Goal: Task Accomplishment & Management: Manage account settings

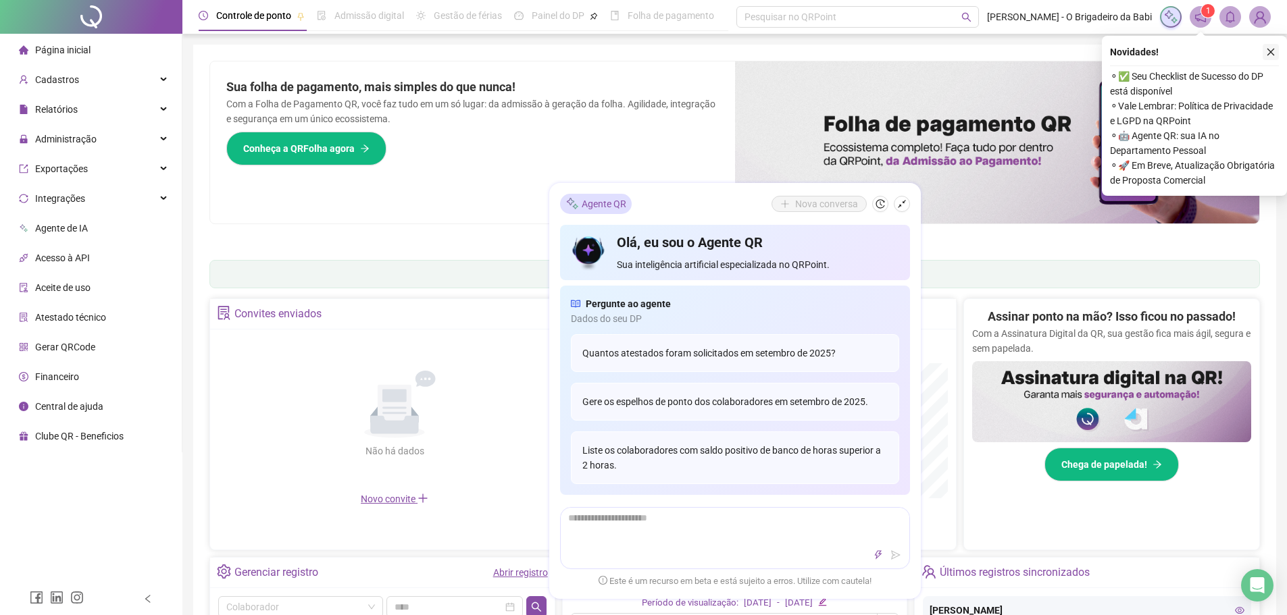
click at [1271, 51] on icon "close" at bounding box center [1270, 52] width 7 height 7
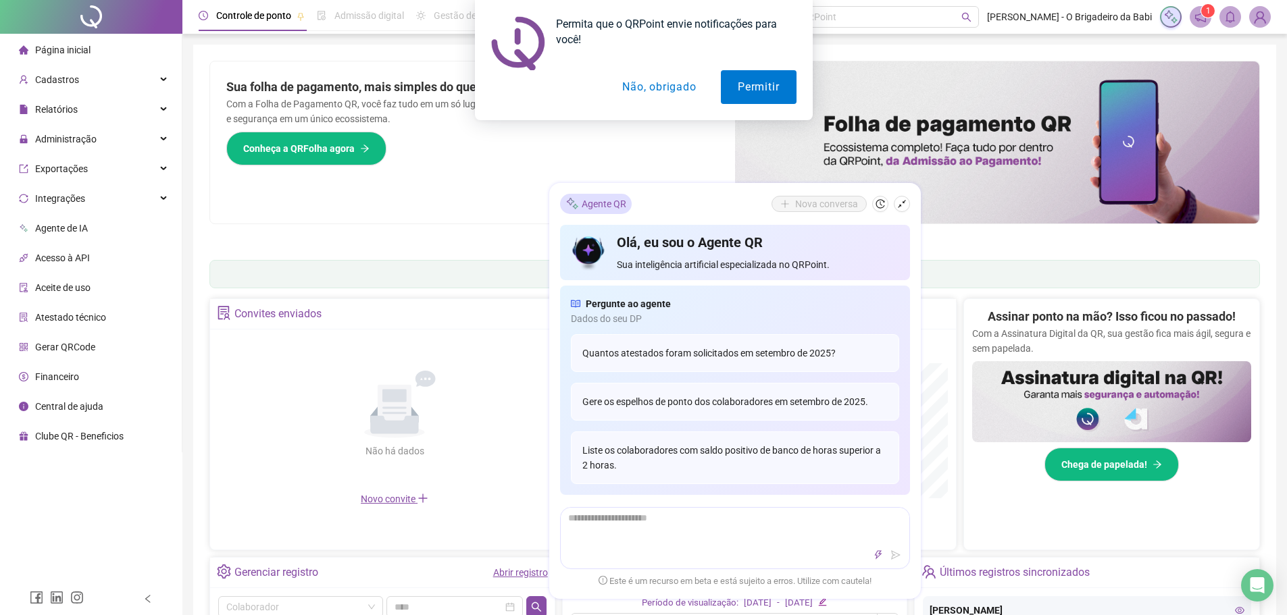
click at [93, 110] on div "Permita que o QRPoint envie notificações para você! Permitir Não, obrigado" at bounding box center [643, 60] width 1287 height 120
click at [78, 140] on span "Administração" at bounding box center [65, 139] width 61 height 11
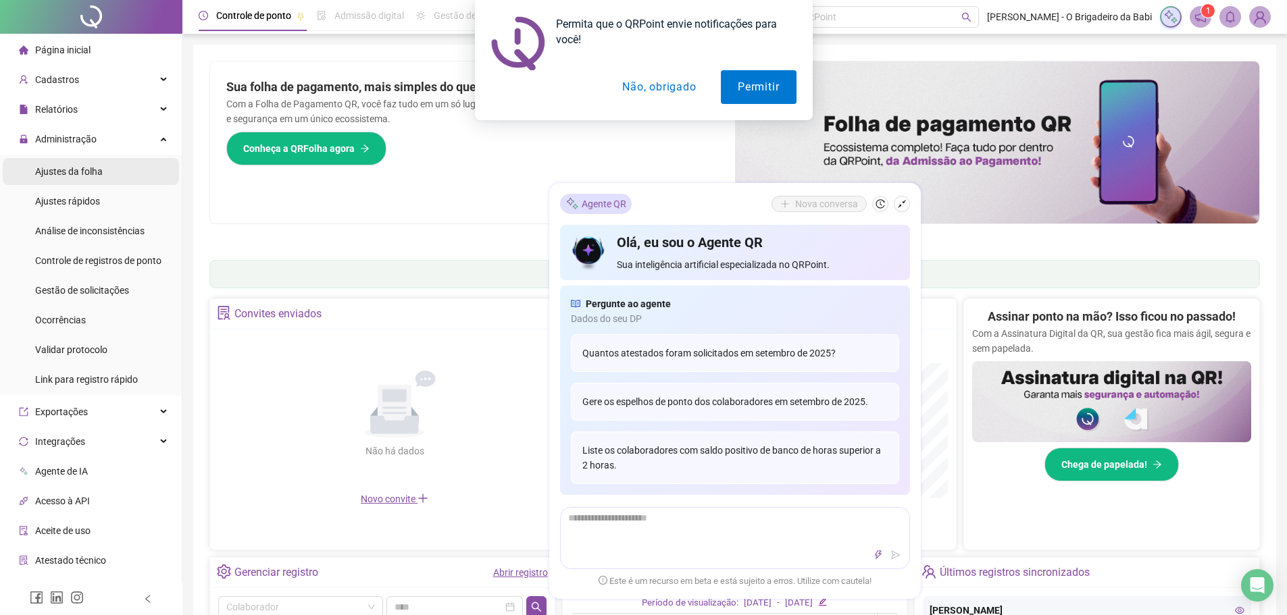
click at [96, 172] on span "Ajustes da folha" at bounding box center [69, 171] width 68 height 11
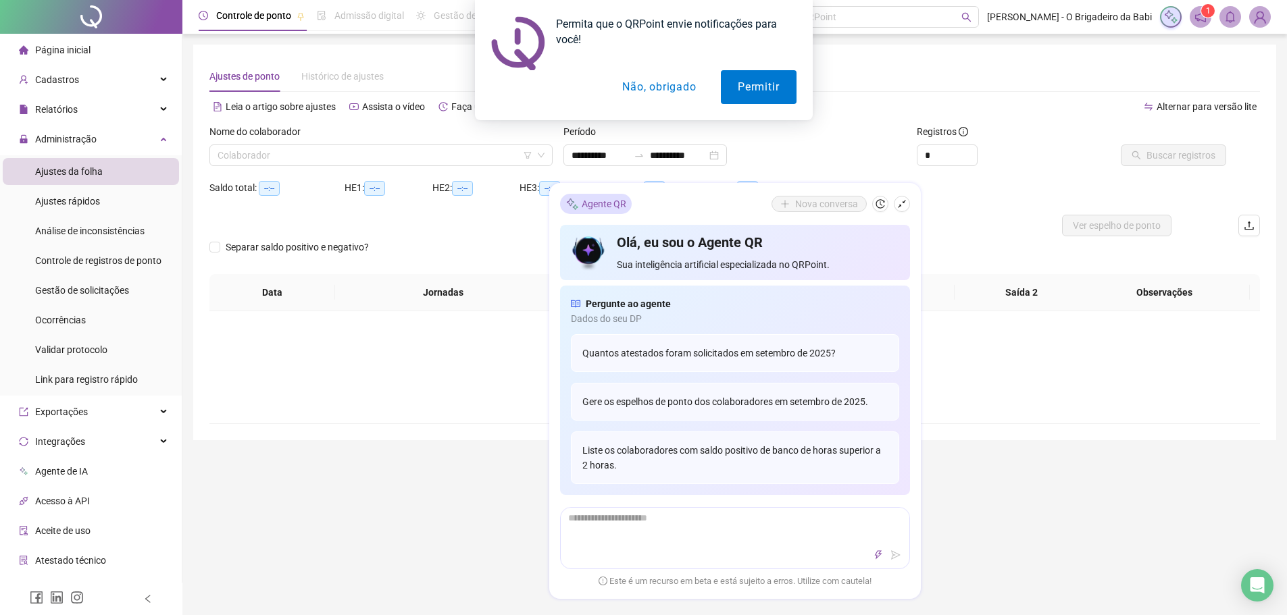
type input "**********"
click at [902, 205] on icon "shrink" at bounding box center [901, 203] width 9 height 9
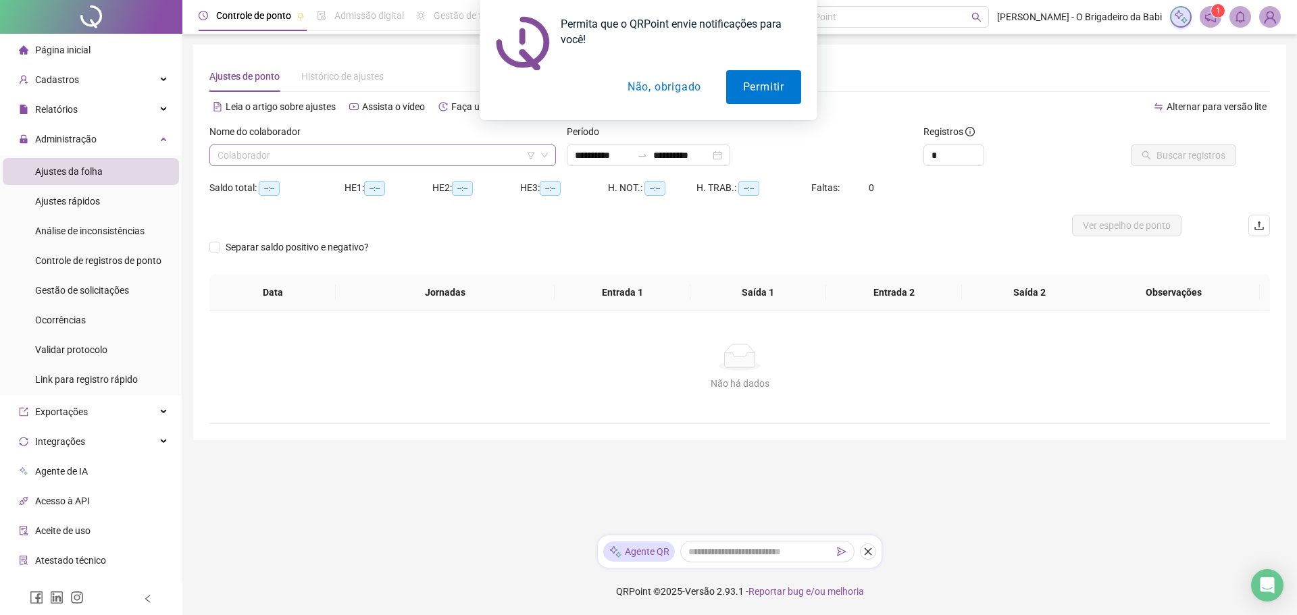
click at [303, 161] on input "search" at bounding box center [376, 155] width 318 height 20
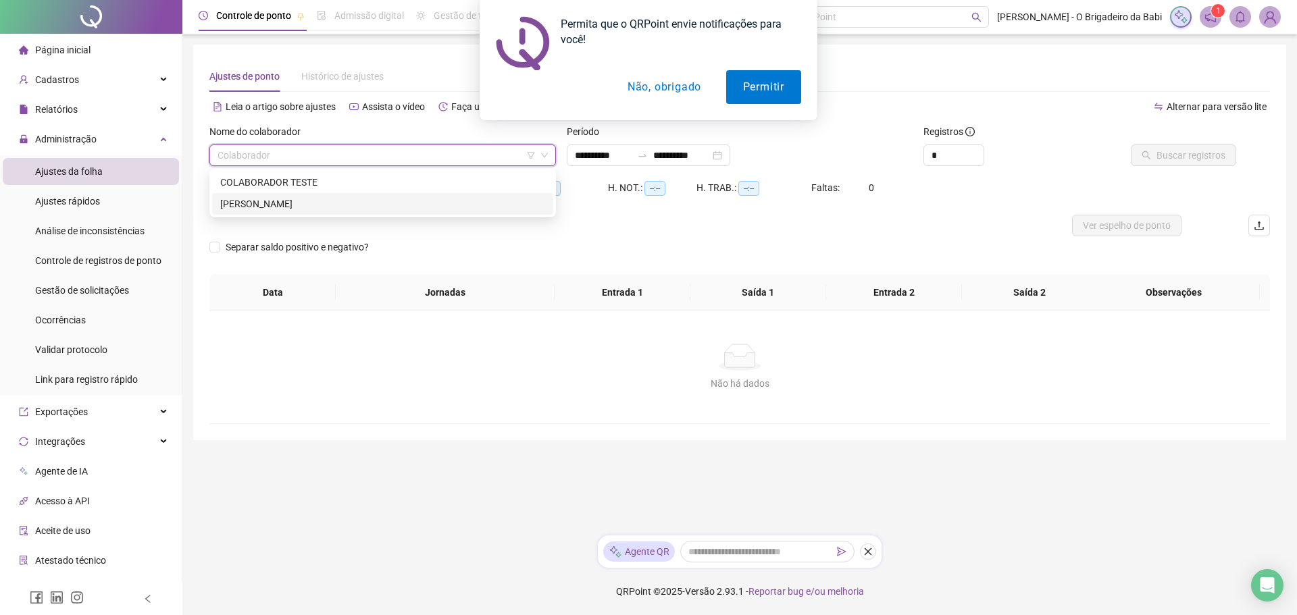
click at [315, 202] on div "[PERSON_NAME]" at bounding box center [382, 204] width 325 height 15
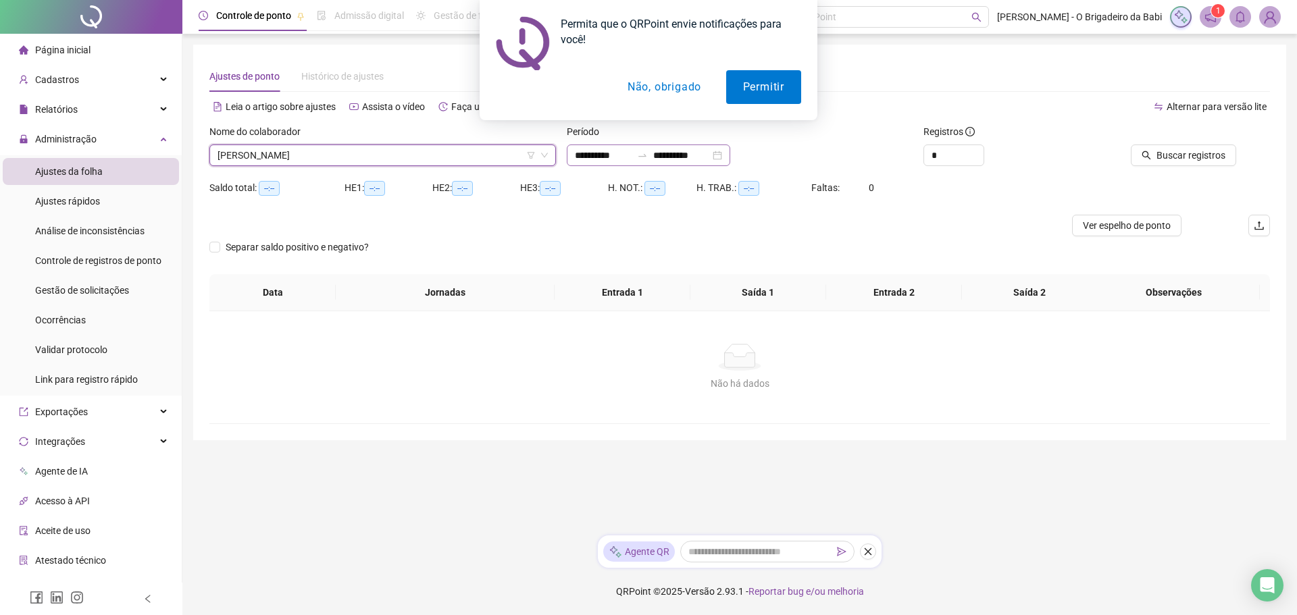
click at [730, 153] on div "**********" at bounding box center [648, 156] width 163 height 22
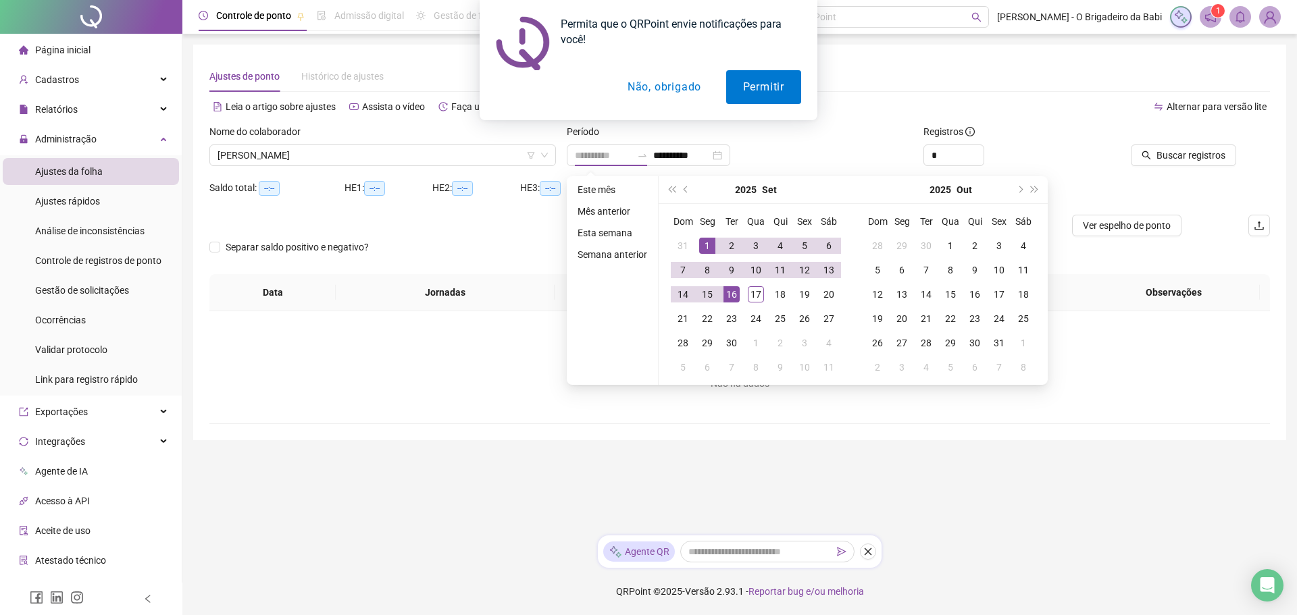
click at [701, 244] on div "1" at bounding box center [707, 246] width 16 height 16
type input "**********"
click at [758, 299] on div "17" at bounding box center [756, 294] width 16 height 16
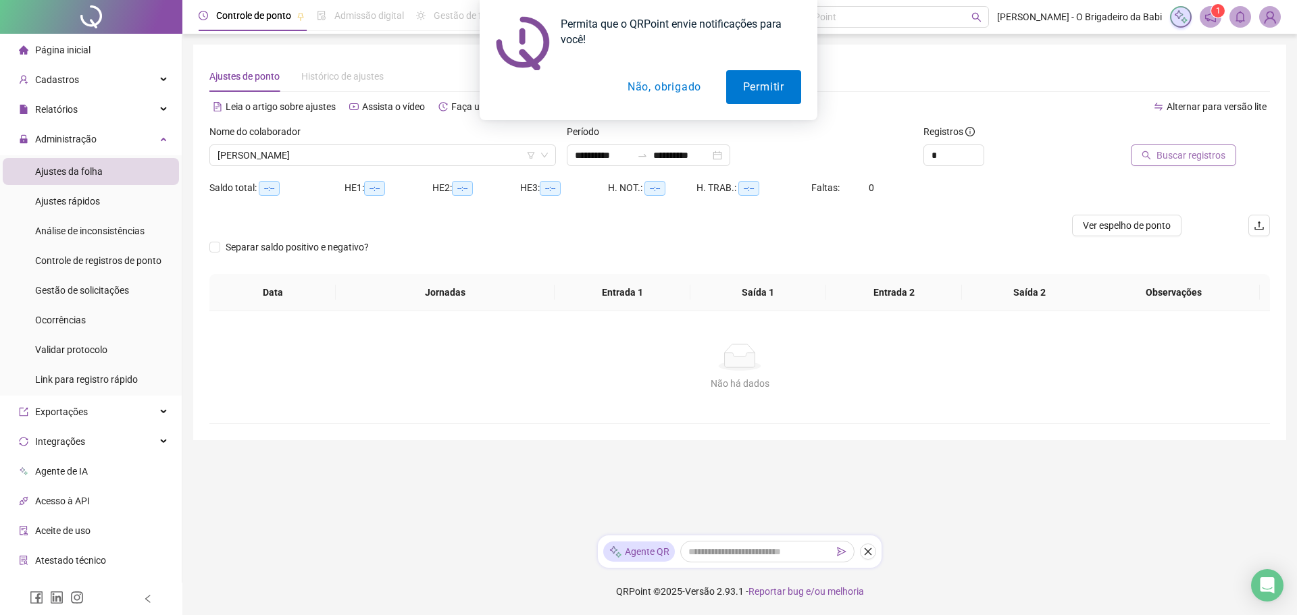
click at [1175, 153] on span "Buscar registros" at bounding box center [1190, 155] width 69 height 15
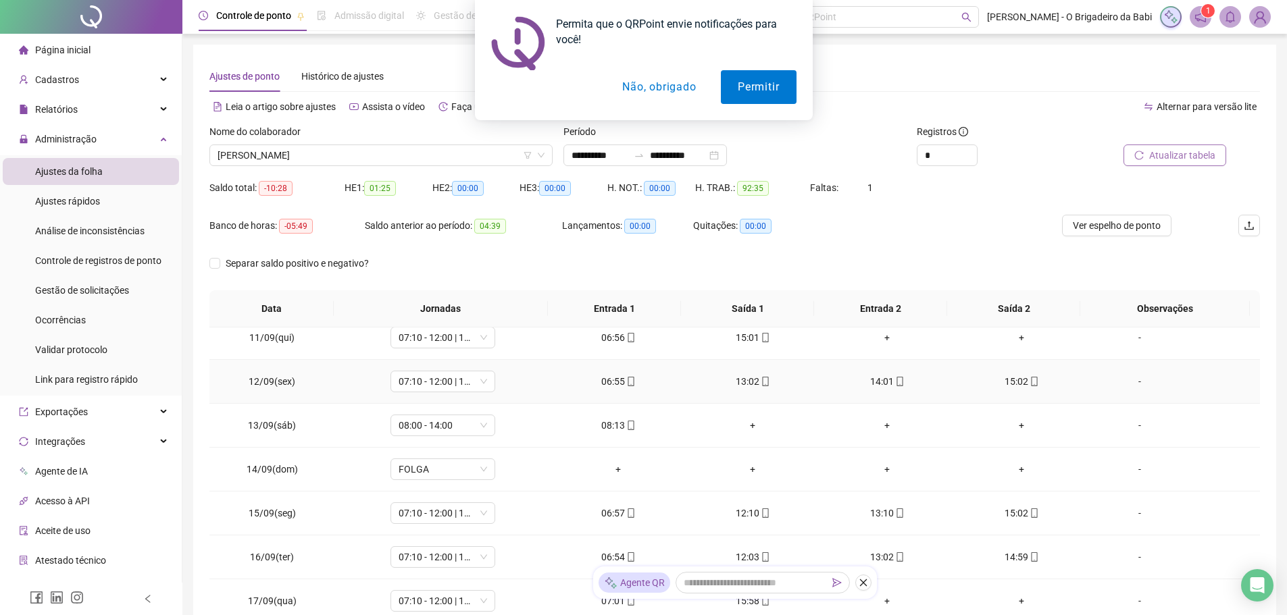
scroll to position [360, 0]
click at [1096, 222] on span "Ver espelho de ponto" at bounding box center [1117, 225] width 88 height 15
click at [744, 385] on div "09:01" at bounding box center [752, 384] width 113 height 15
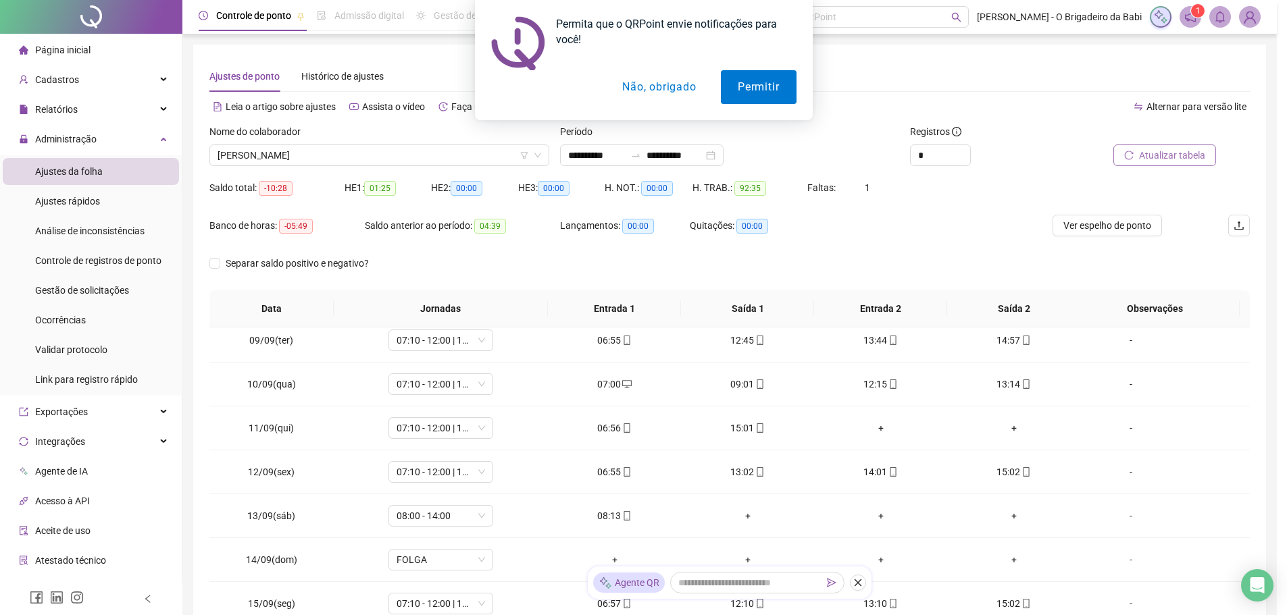
type input "**********"
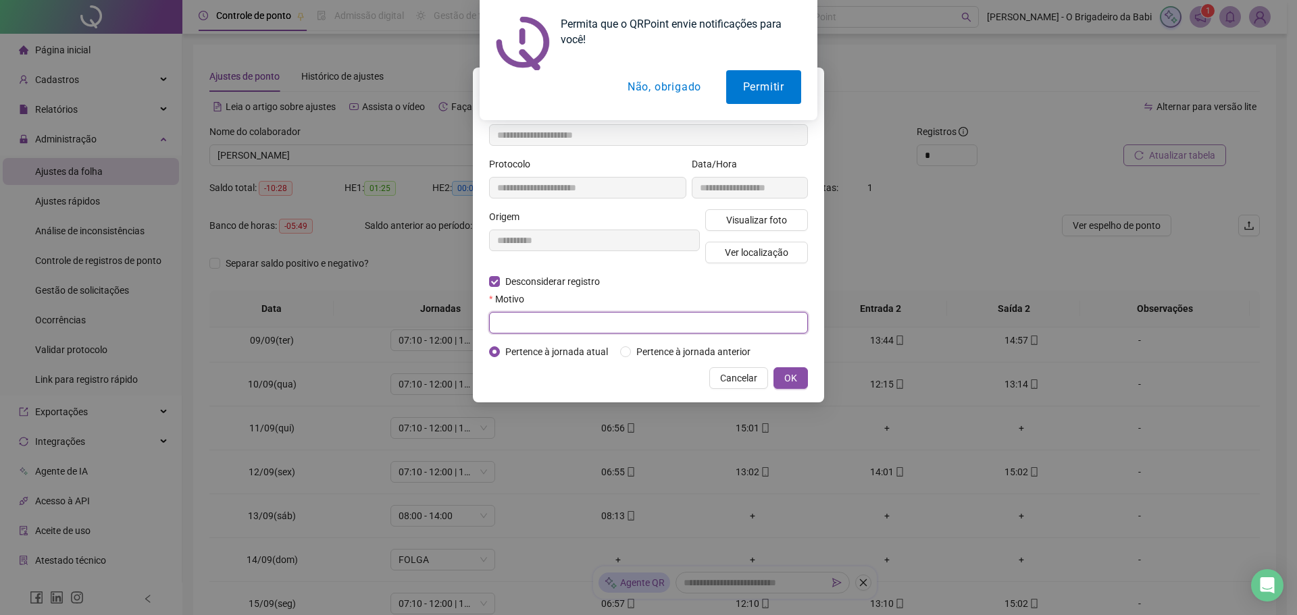
click at [545, 326] on input "text" at bounding box center [648, 323] width 319 height 22
type input "*"
type input "**********"
click at [792, 380] on span "OK" at bounding box center [790, 378] width 13 height 15
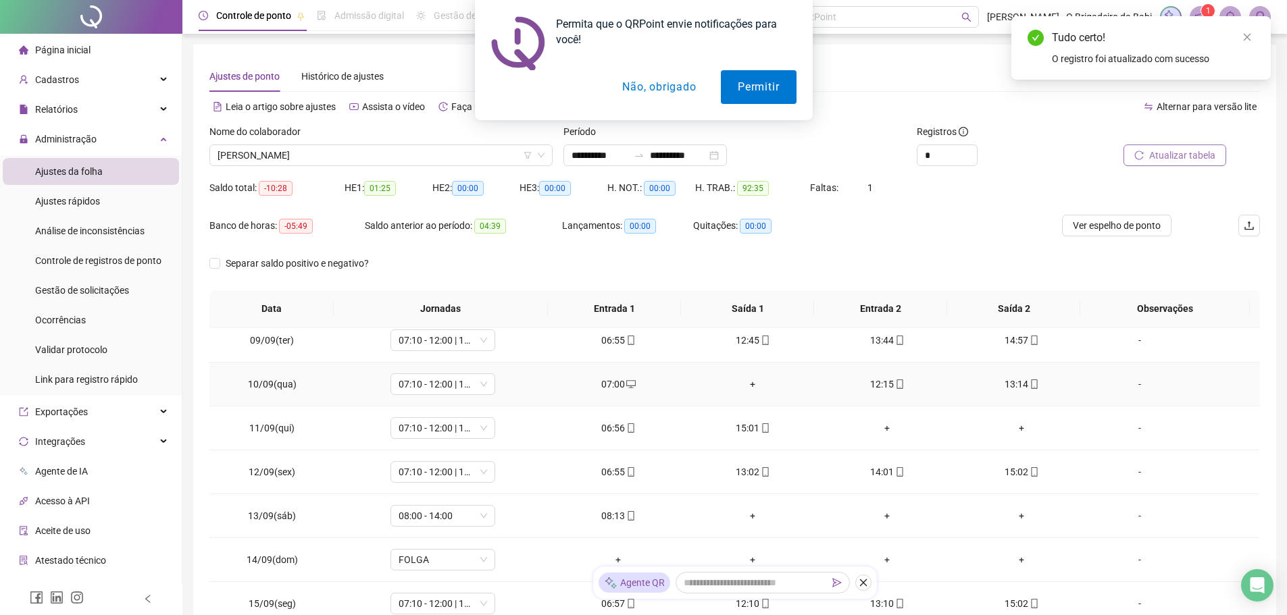
click at [748, 384] on div "+" at bounding box center [752, 384] width 113 height 15
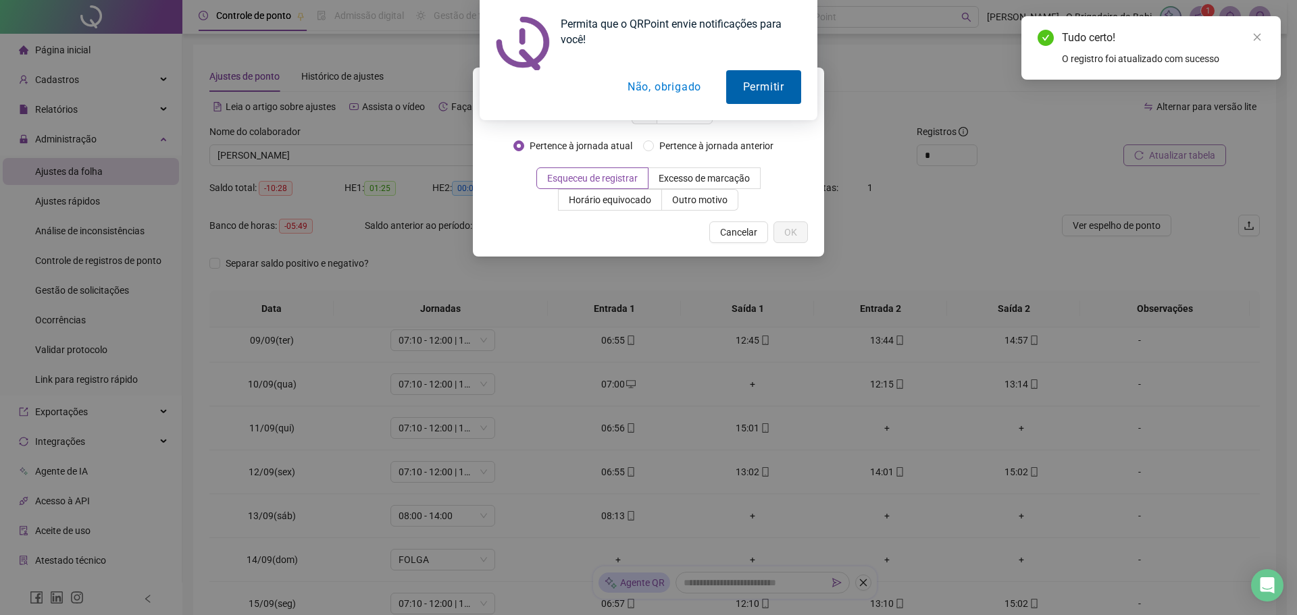
click at [746, 88] on button "Permitir" at bounding box center [763, 87] width 75 height 34
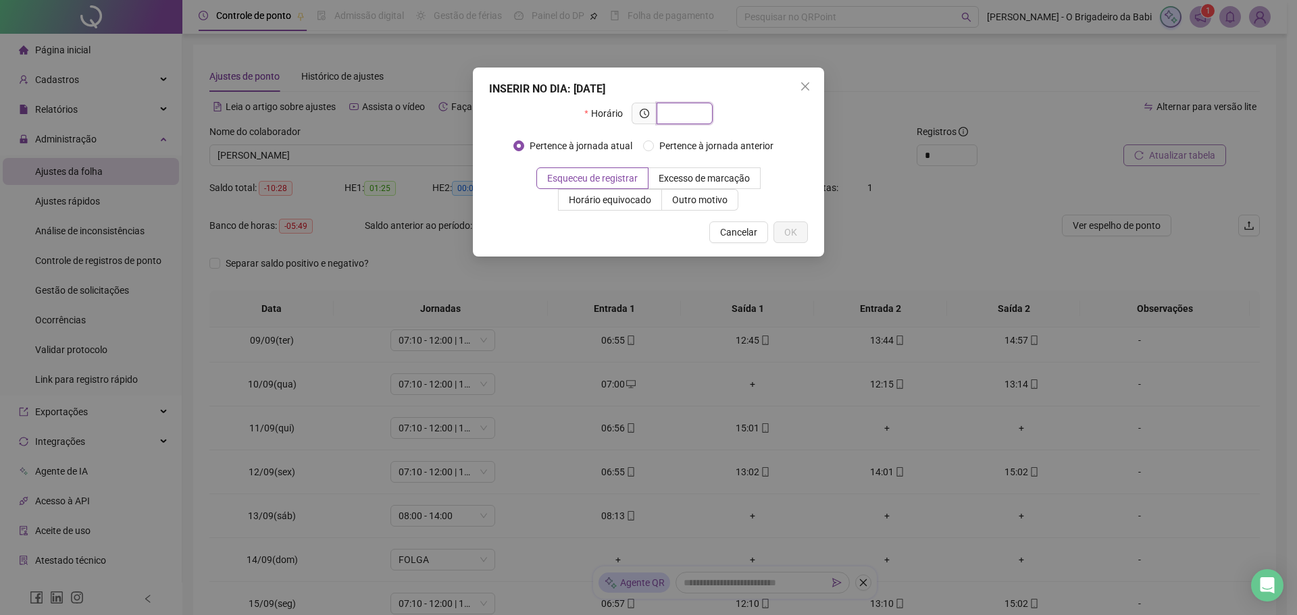
click at [673, 110] on input "text" at bounding box center [683, 113] width 37 height 15
type input "*****"
click at [721, 197] on span "Outro motivo" at bounding box center [699, 200] width 55 height 11
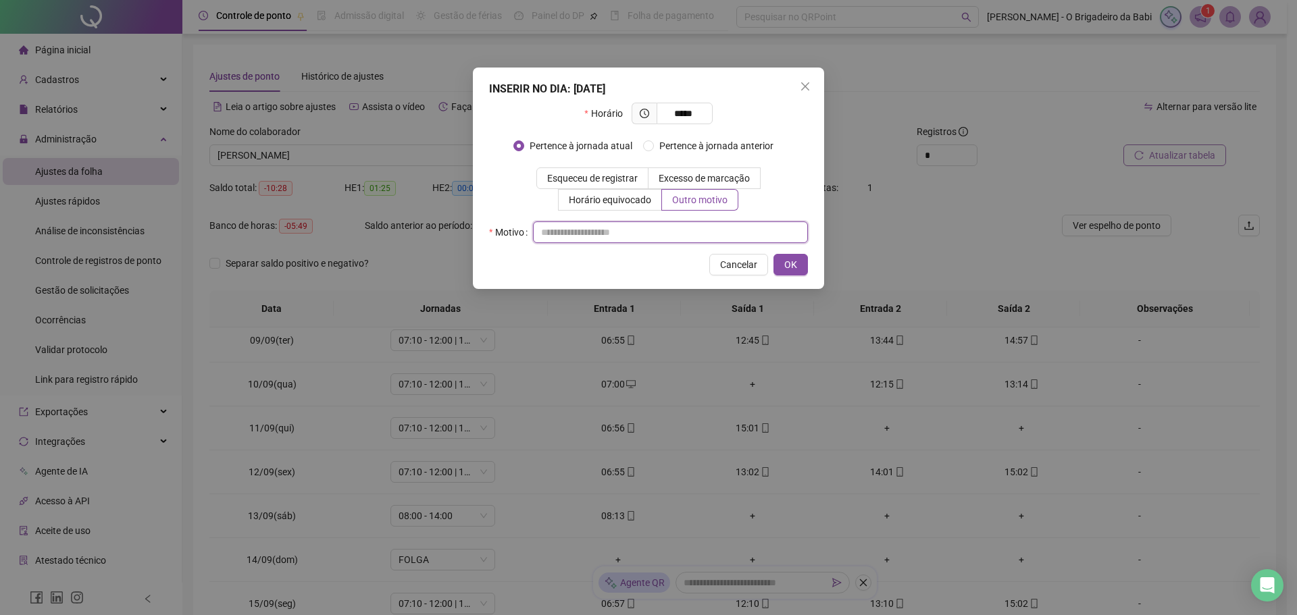
click at [654, 236] on input "text" at bounding box center [670, 233] width 275 height 22
type input "*"
click at [783, 263] on button "OK" at bounding box center [790, 265] width 34 height 22
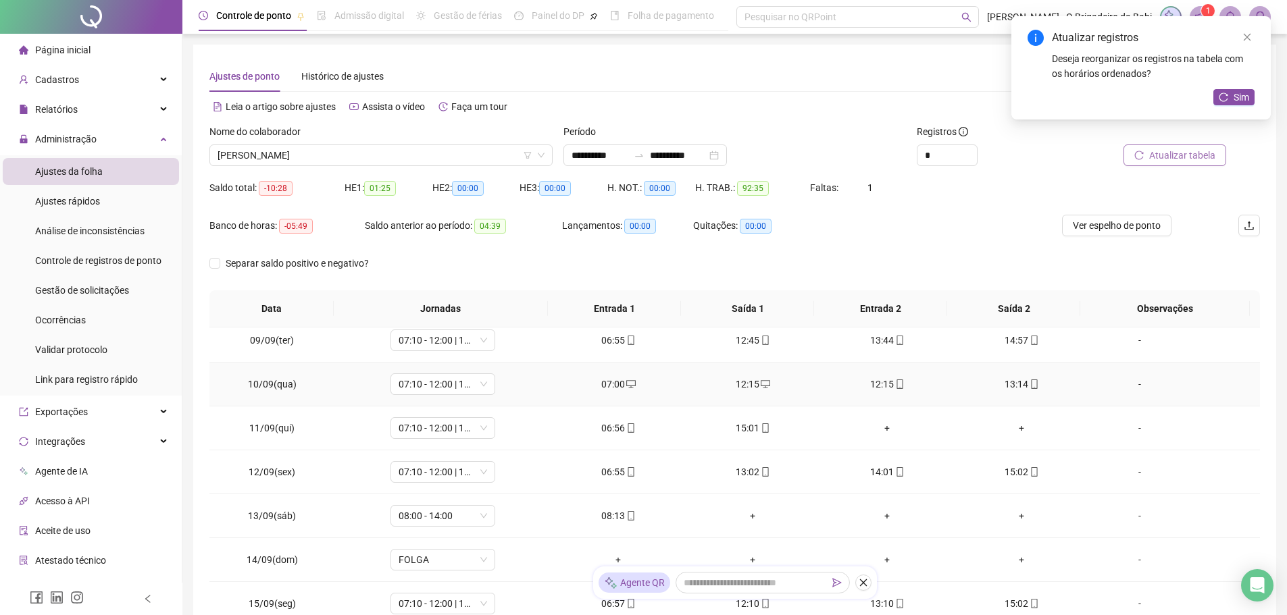
click at [881, 384] on div "12:15" at bounding box center [887, 384] width 113 height 15
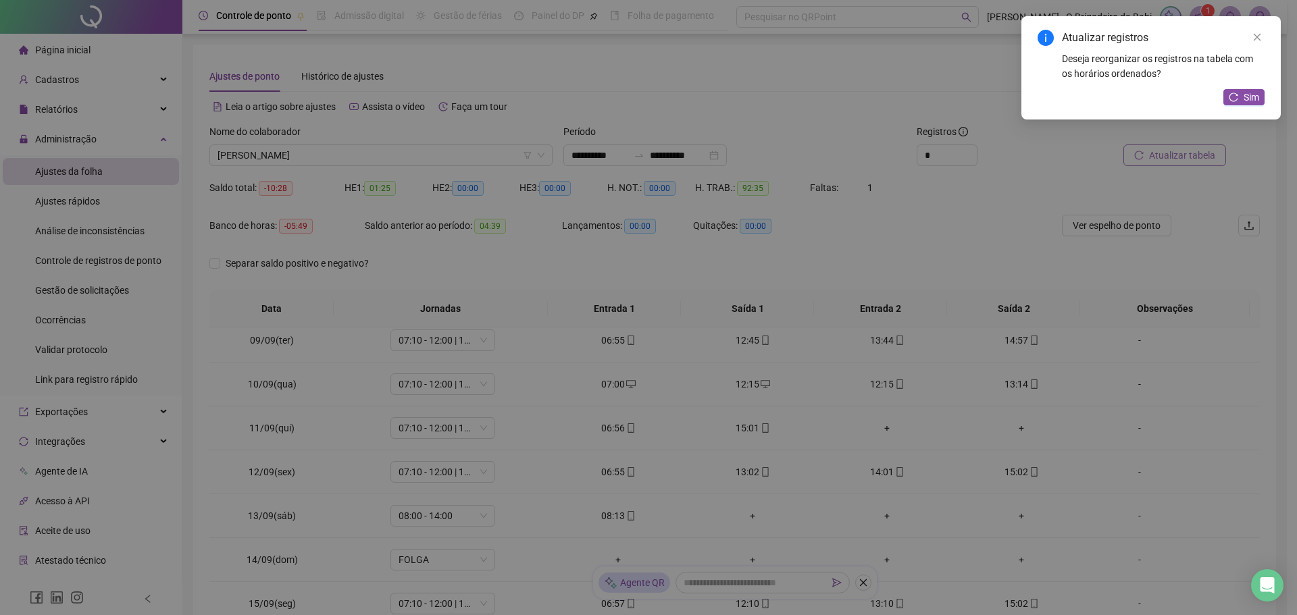
type input "**********"
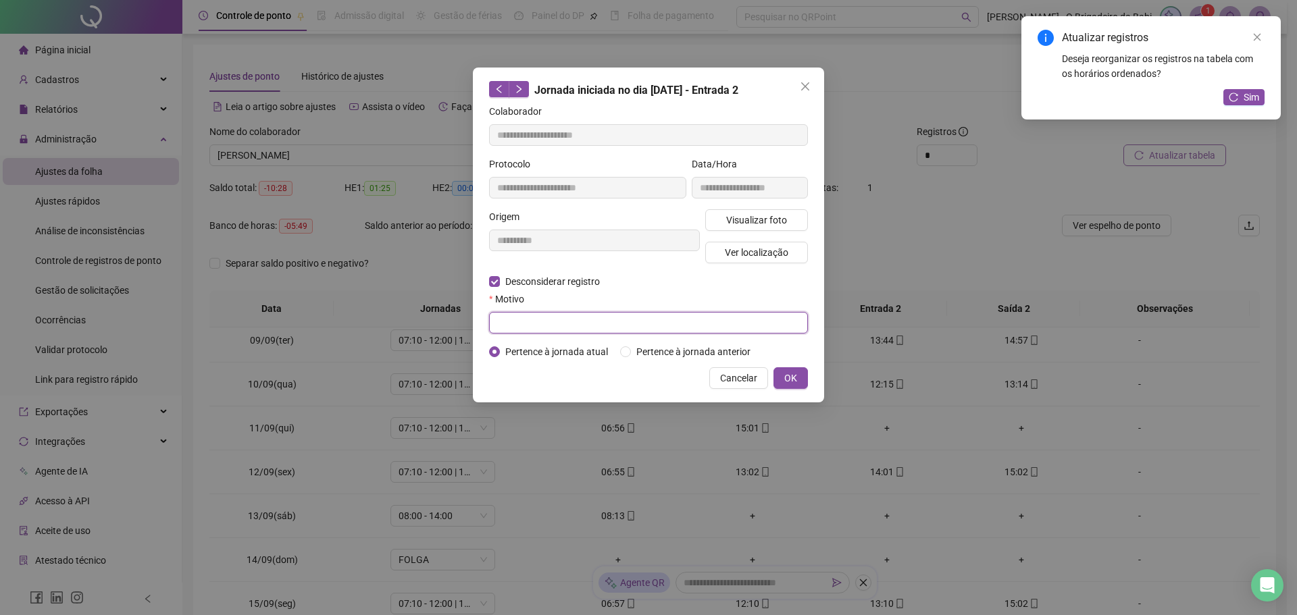
click at [573, 332] on input "text" at bounding box center [648, 323] width 319 height 22
type input "*"
click at [796, 385] on button "OK" at bounding box center [790, 378] width 34 height 22
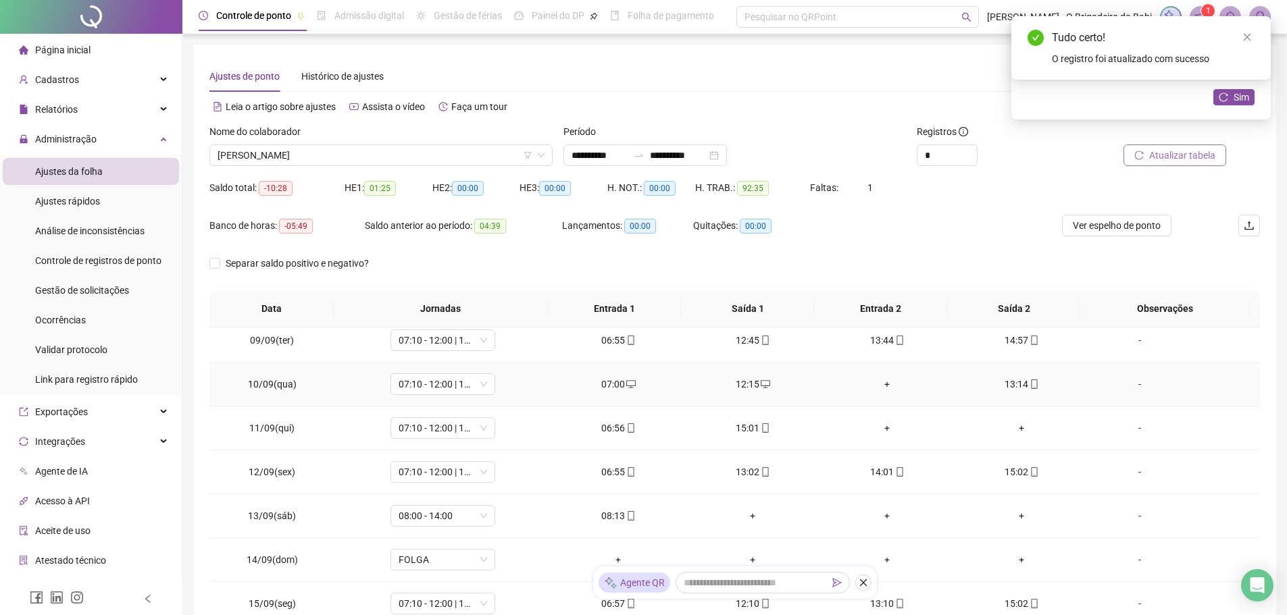
click at [883, 385] on div "+" at bounding box center [887, 384] width 113 height 15
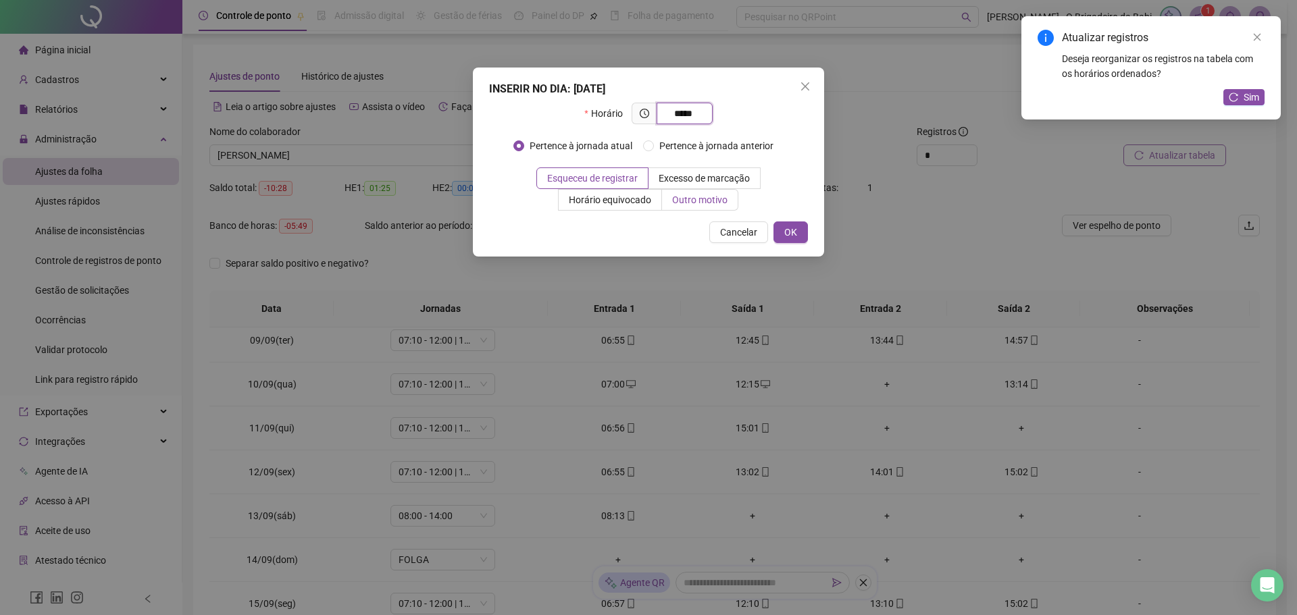
type input "*****"
click at [702, 202] on span "Outro motivo" at bounding box center [699, 200] width 55 height 11
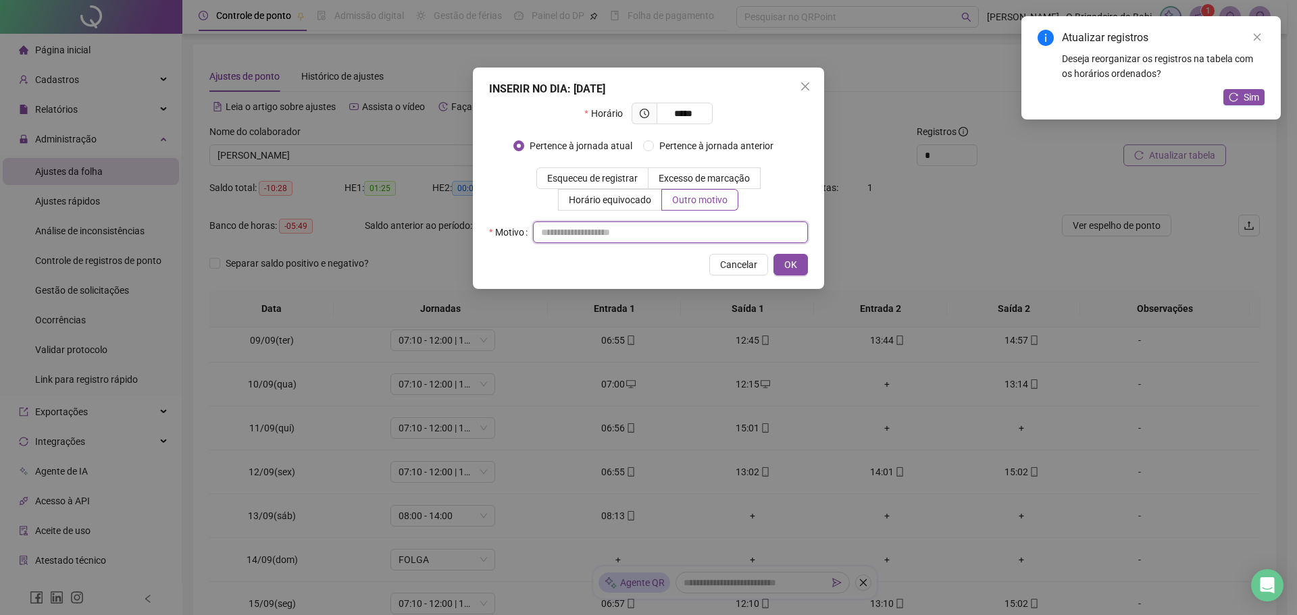
click at [648, 234] on input "text" at bounding box center [670, 233] width 275 height 22
type input "*"
click at [804, 270] on button "OK" at bounding box center [790, 265] width 34 height 22
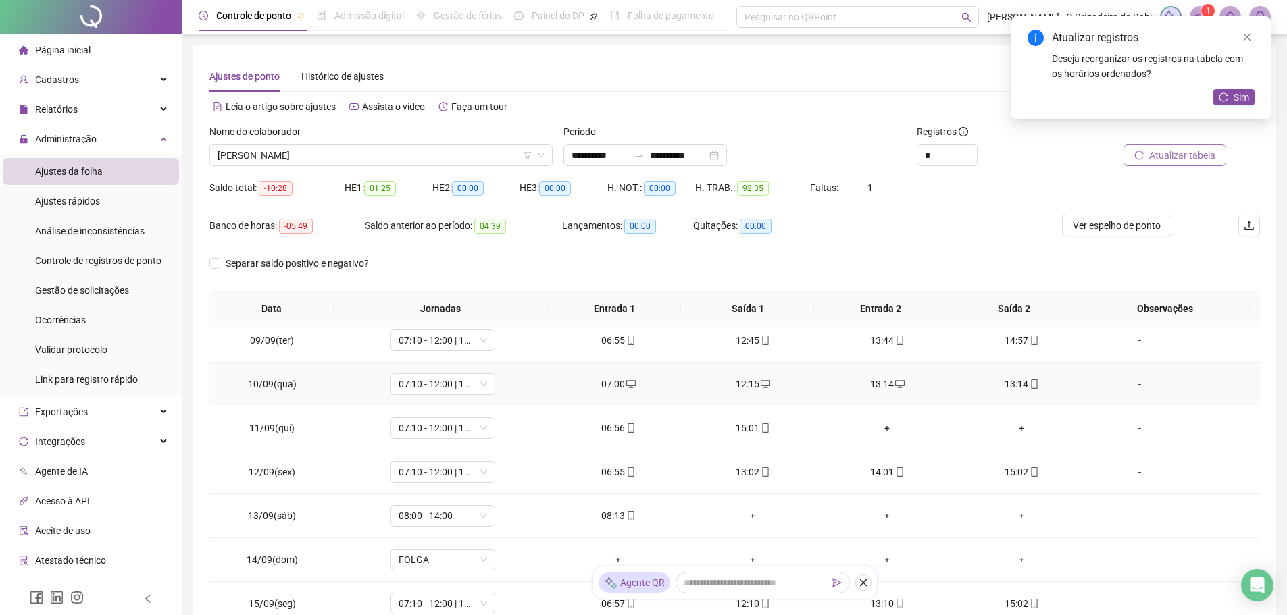
click at [1013, 382] on div "13:14" at bounding box center [1021, 384] width 113 height 15
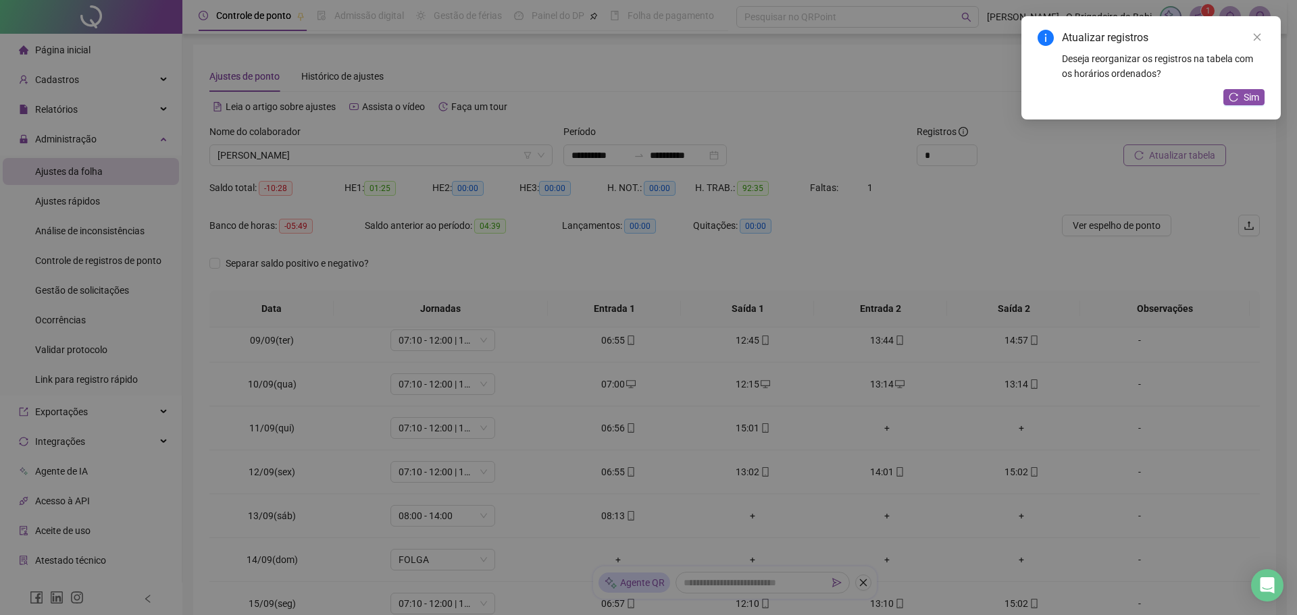
type input "**********"
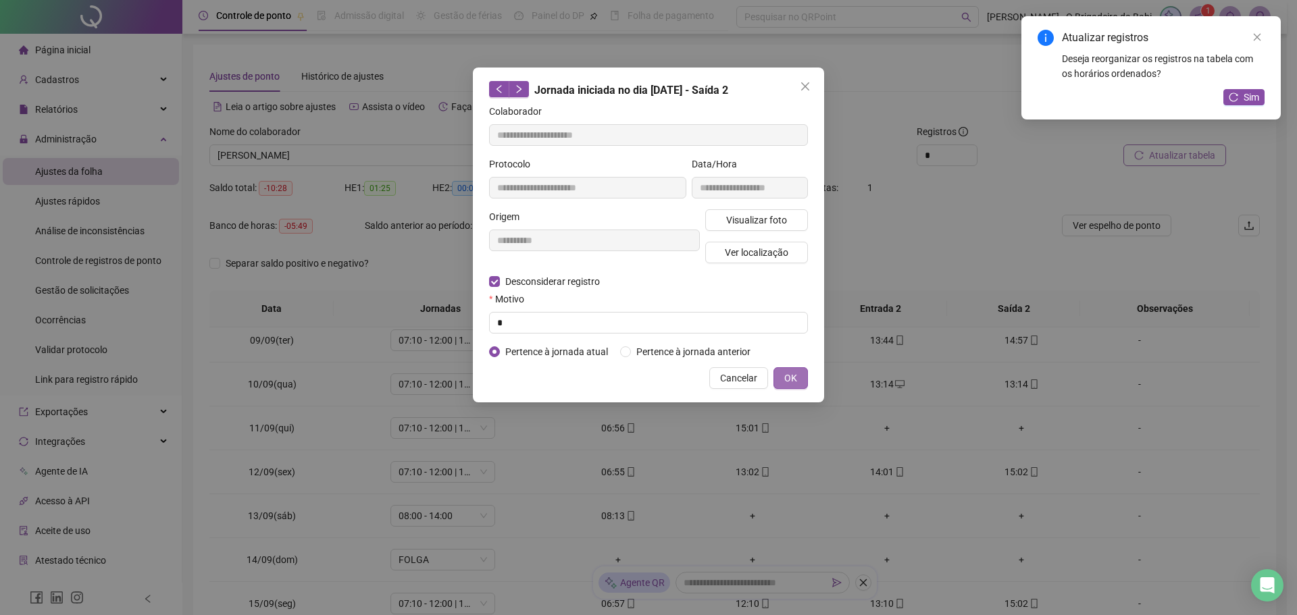
type input "*"
click at [781, 378] on button "OK" at bounding box center [790, 378] width 34 height 22
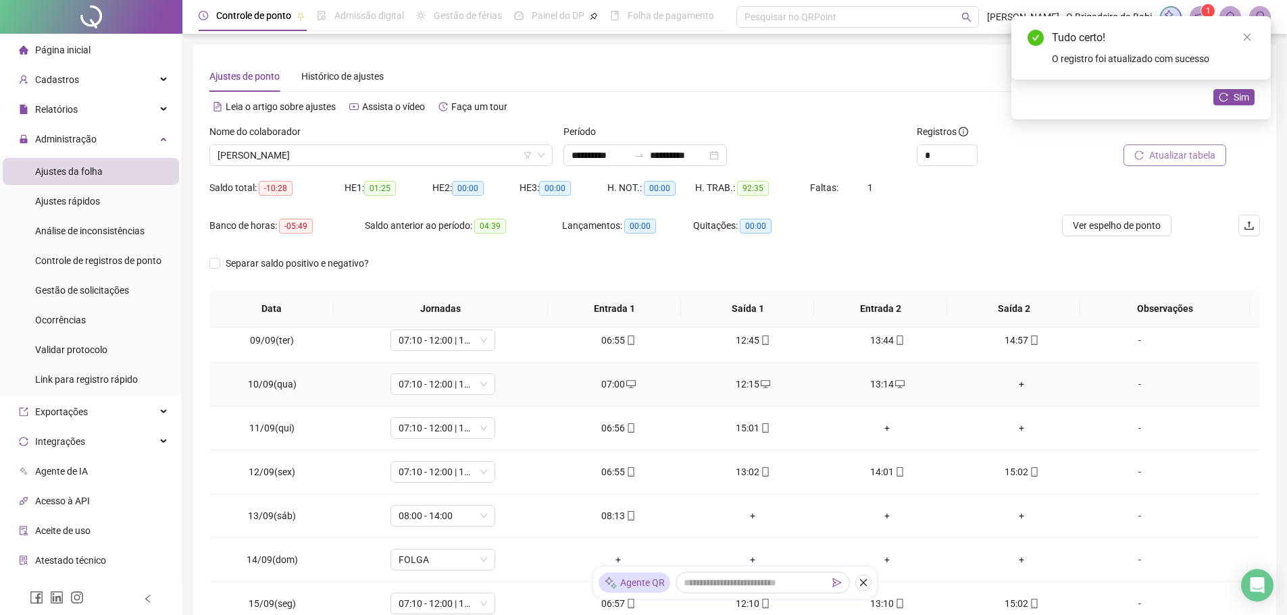
click at [1013, 385] on div "+" at bounding box center [1021, 384] width 113 height 15
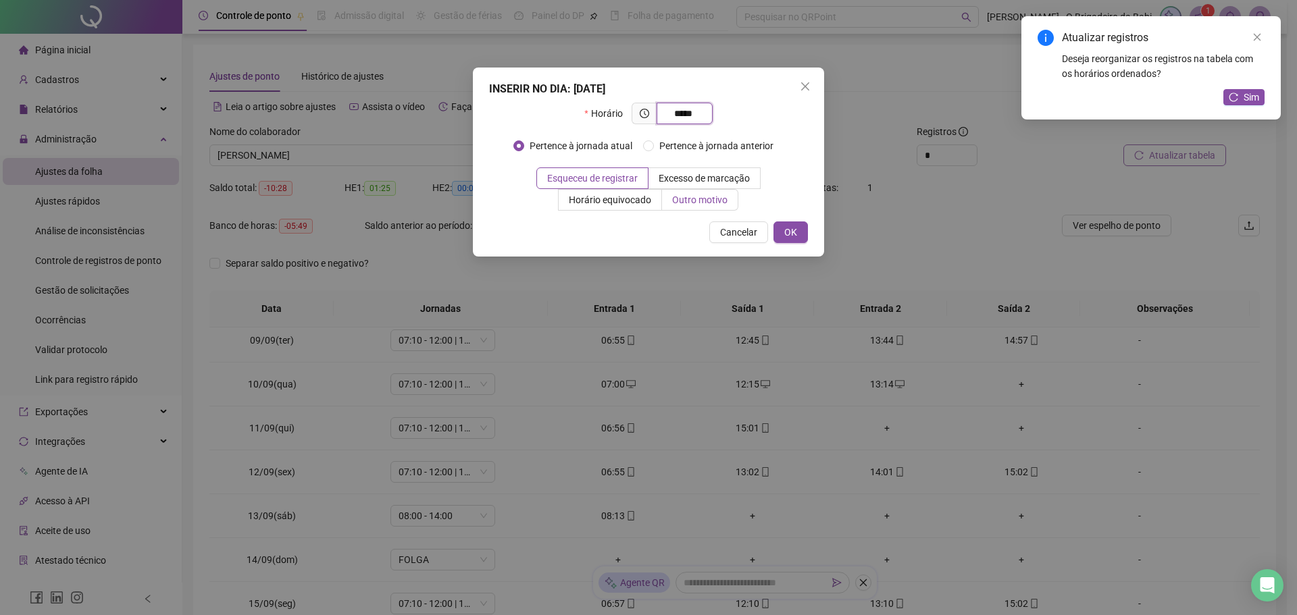
type input "*****"
click at [720, 204] on span "Outro motivo" at bounding box center [699, 200] width 55 height 11
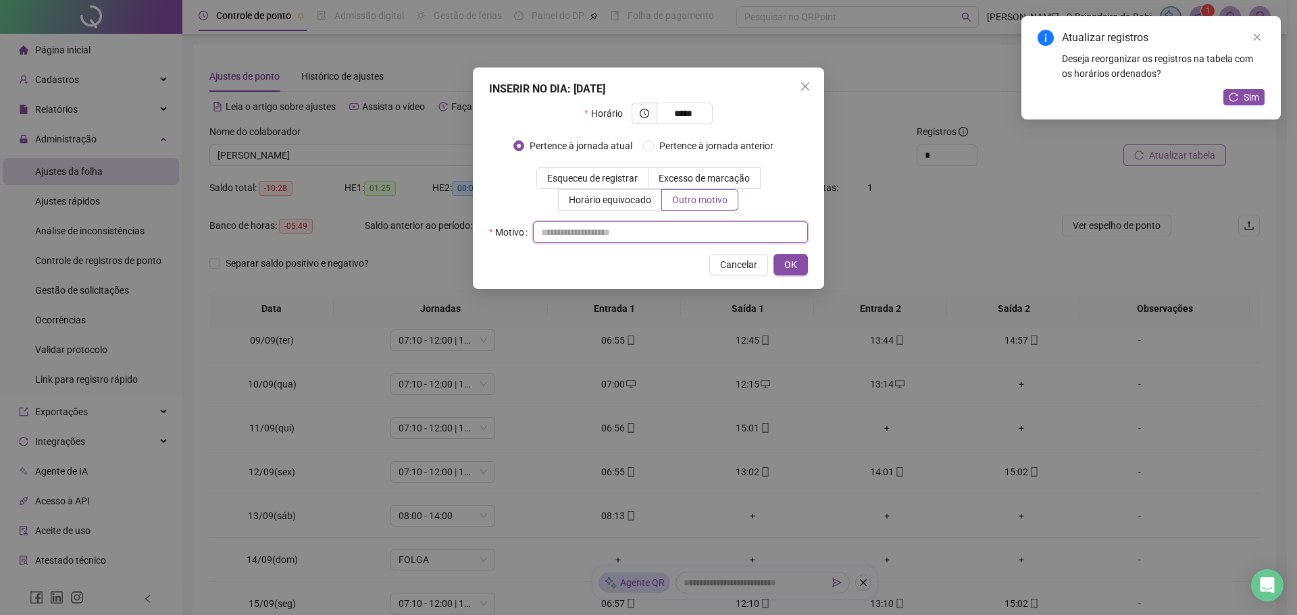
click at [671, 223] on input "text" at bounding box center [670, 233] width 275 height 22
type input "*"
click at [781, 268] on button "OK" at bounding box center [790, 265] width 34 height 22
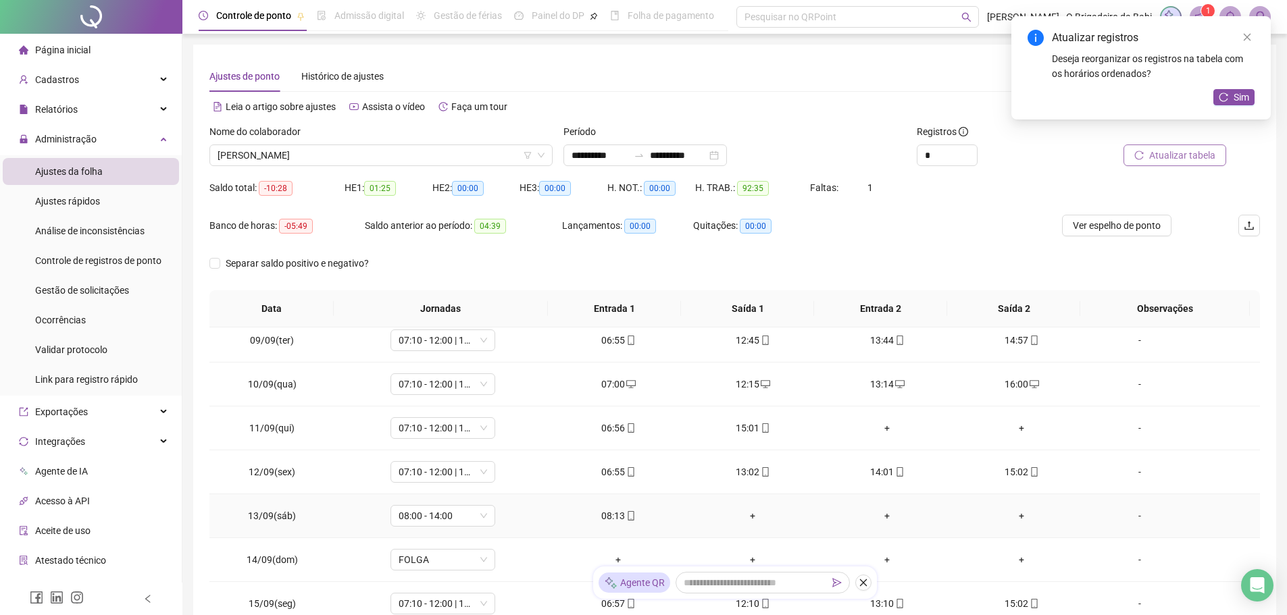
scroll to position [451, 0]
click at [749, 423] on div "+" at bounding box center [752, 425] width 113 height 15
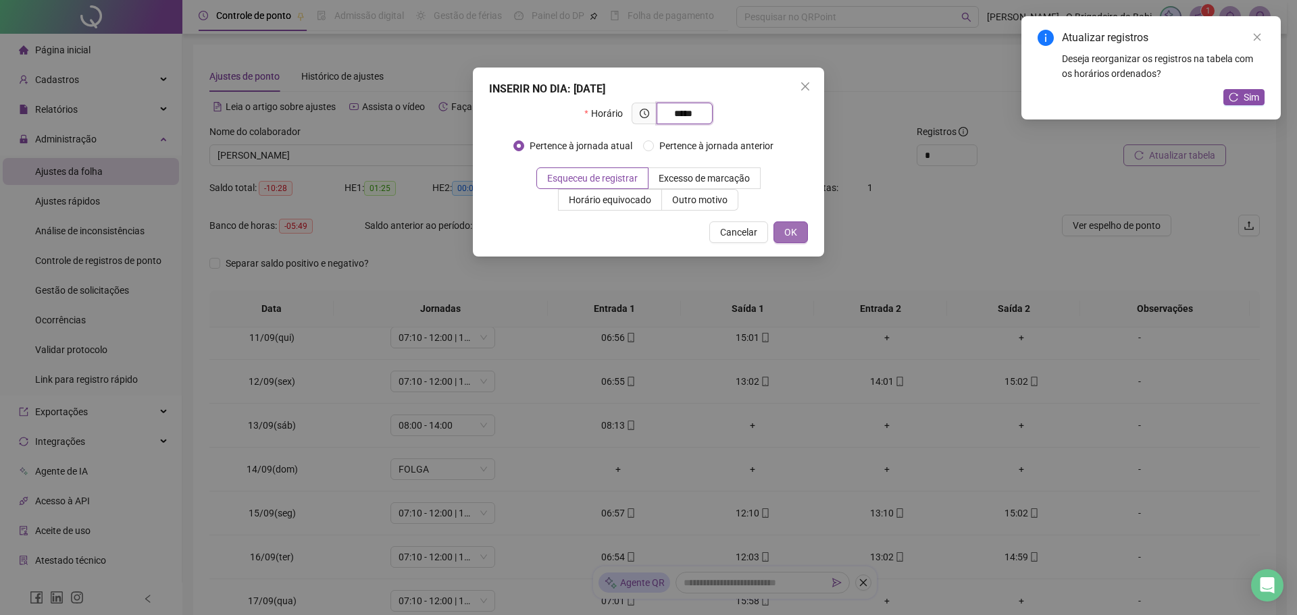
type input "*****"
click at [790, 230] on span "OK" at bounding box center [790, 232] width 13 height 15
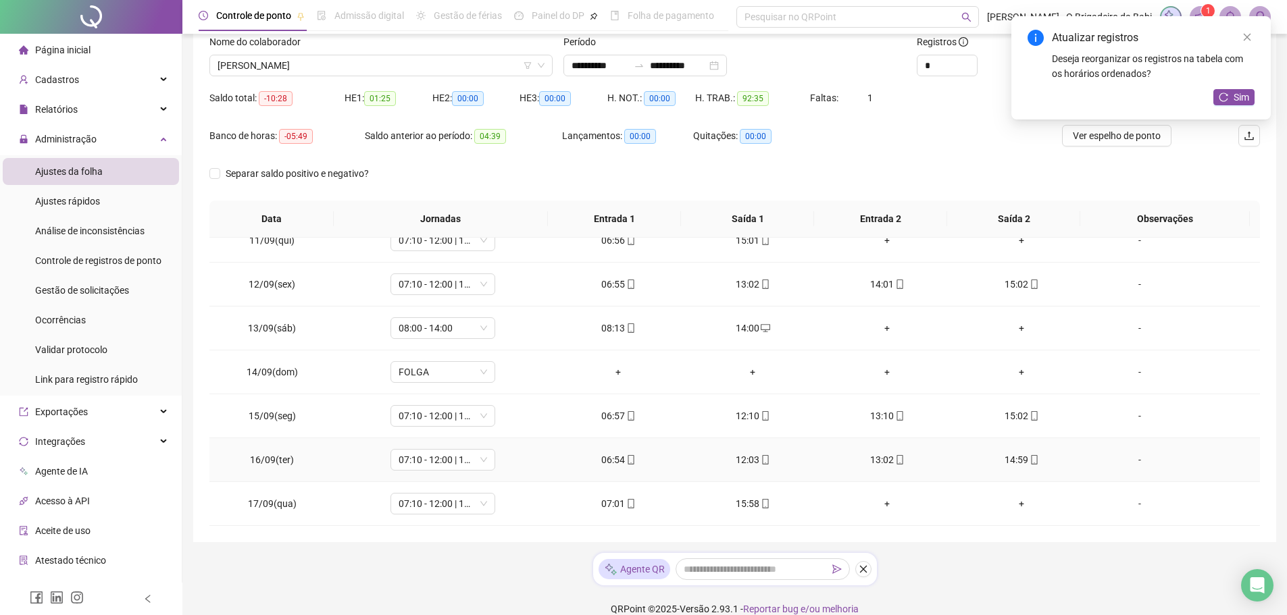
scroll to position [107, 0]
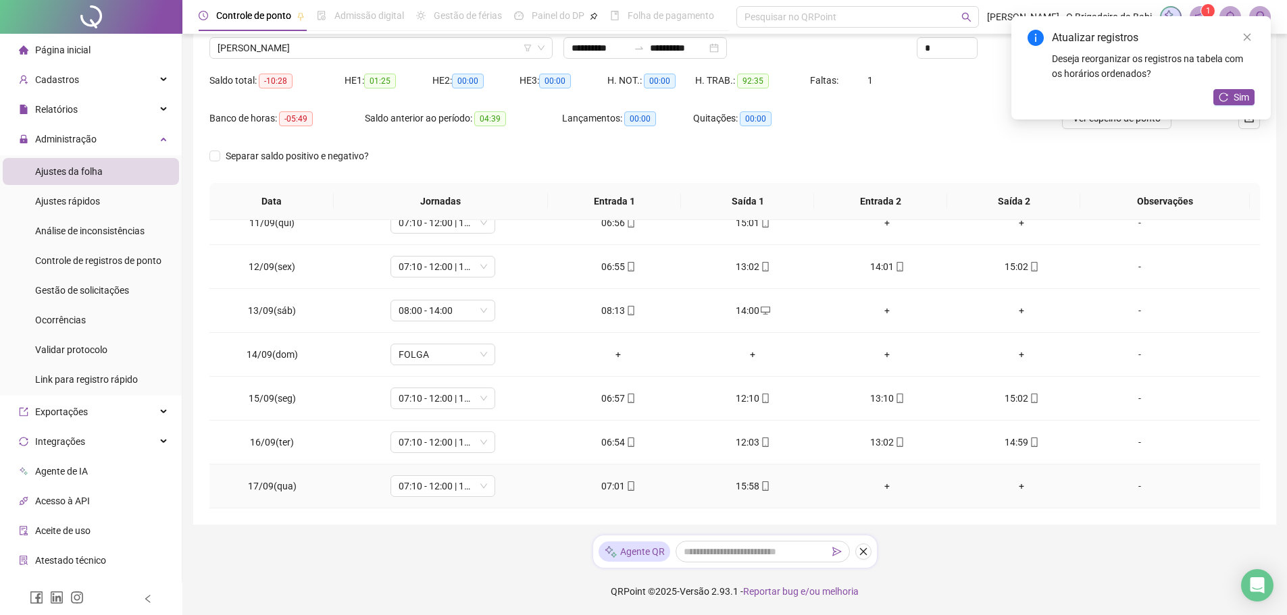
click at [1015, 487] on div "+" at bounding box center [1021, 486] width 113 height 15
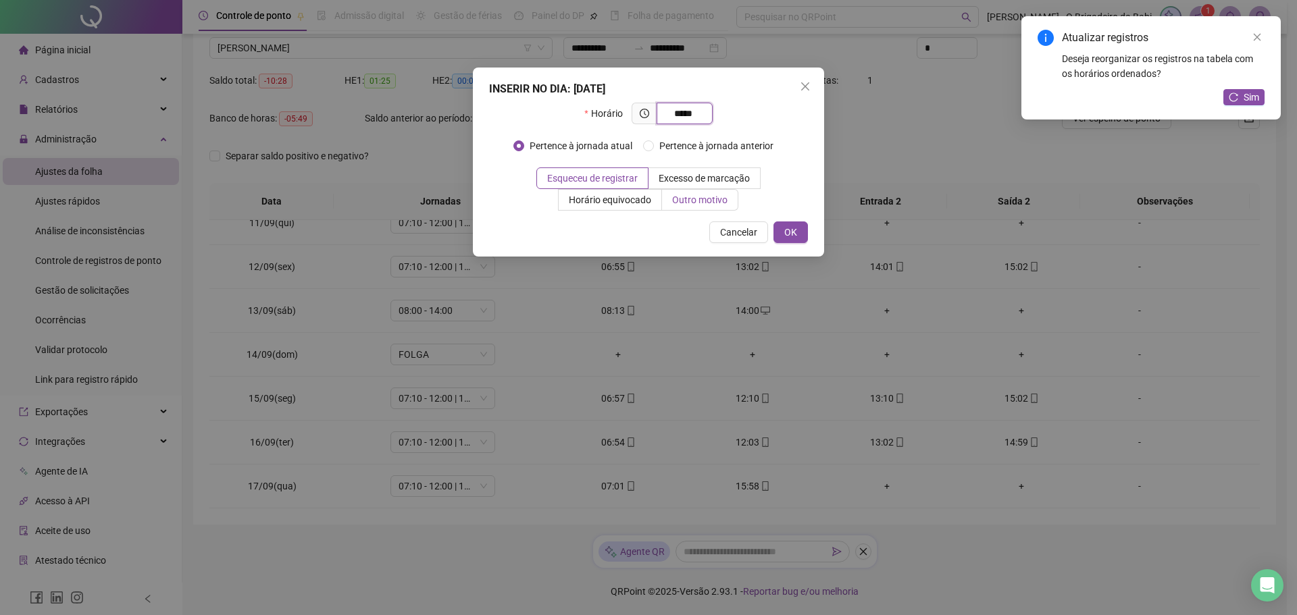
type input "*****"
click at [694, 198] on span "Outro motivo" at bounding box center [699, 200] width 55 height 11
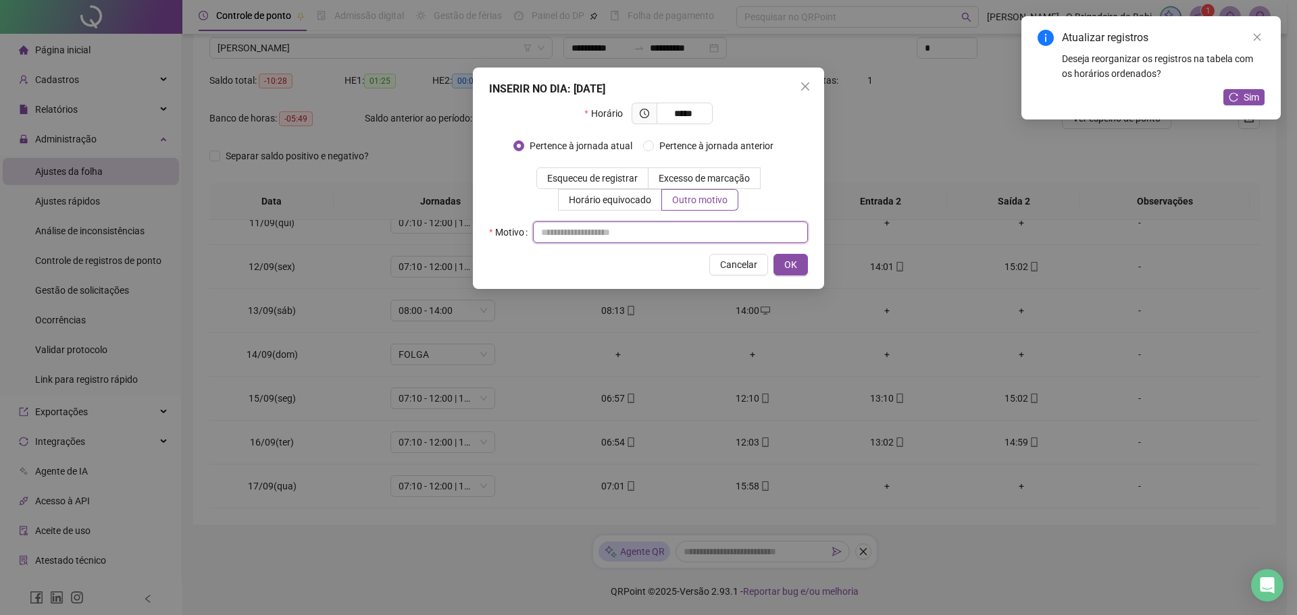
click at [667, 228] on input "text" at bounding box center [670, 233] width 275 height 22
type input "*"
click at [784, 257] on button "OK" at bounding box center [790, 265] width 34 height 22
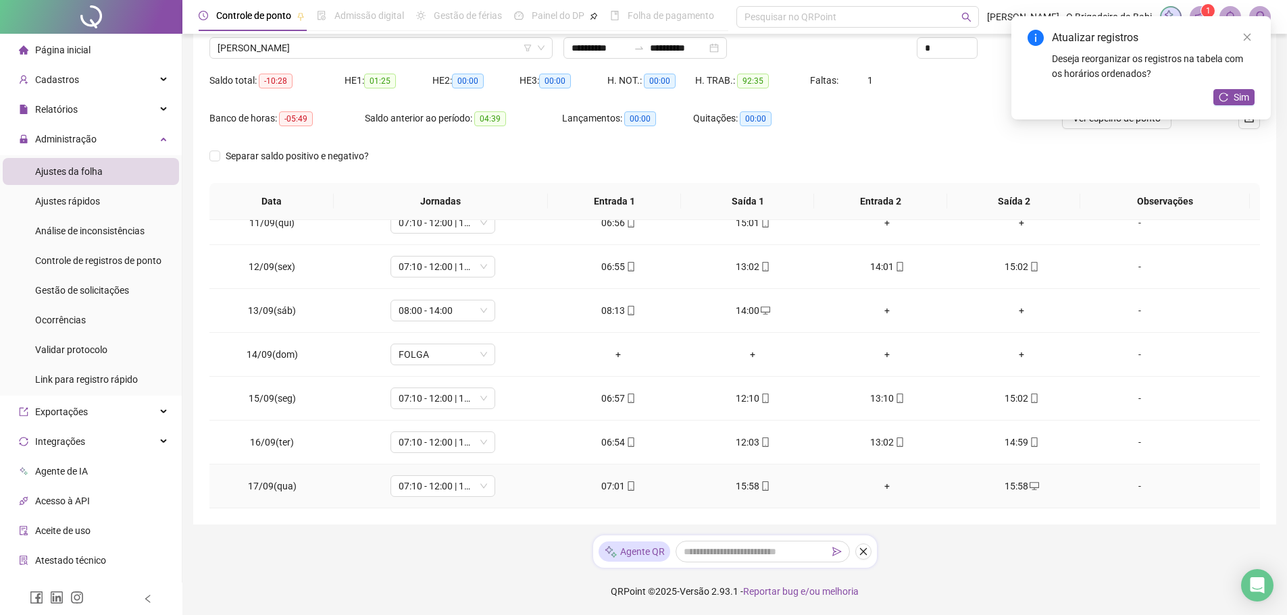
click at [883, 486] on div "+" at bounding box center [887, 486] width 113 height 15
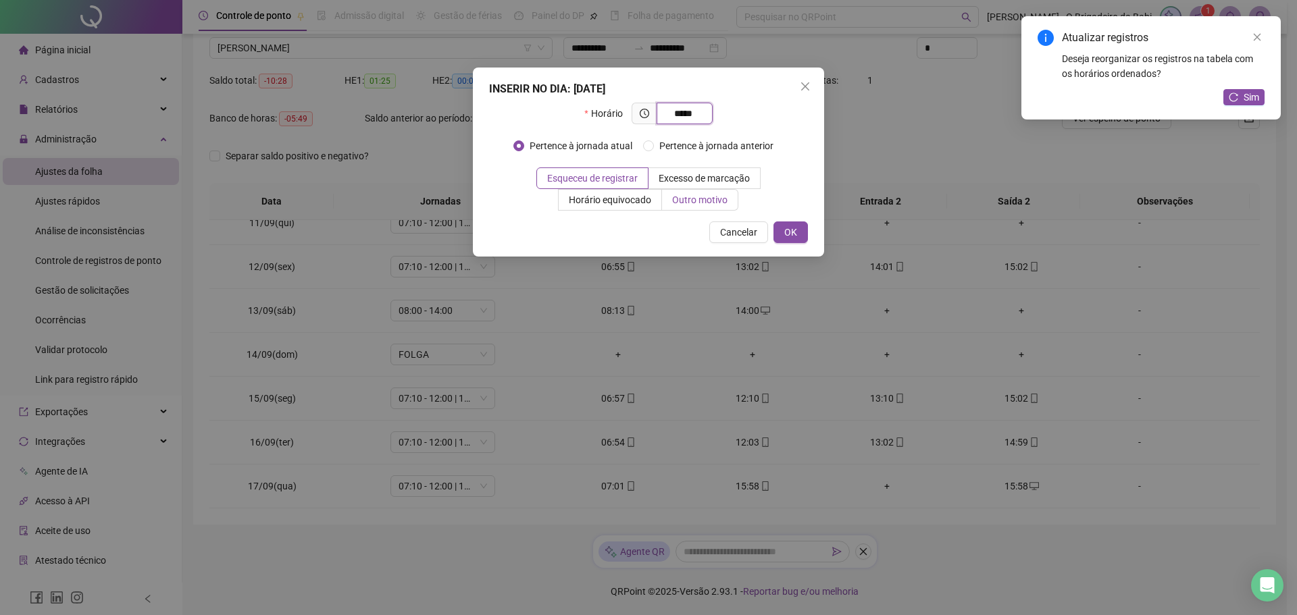
type input "*****"
click at [688, 203] on span "Outro motivo" at bounding box center [699, 200] width 55 height 11
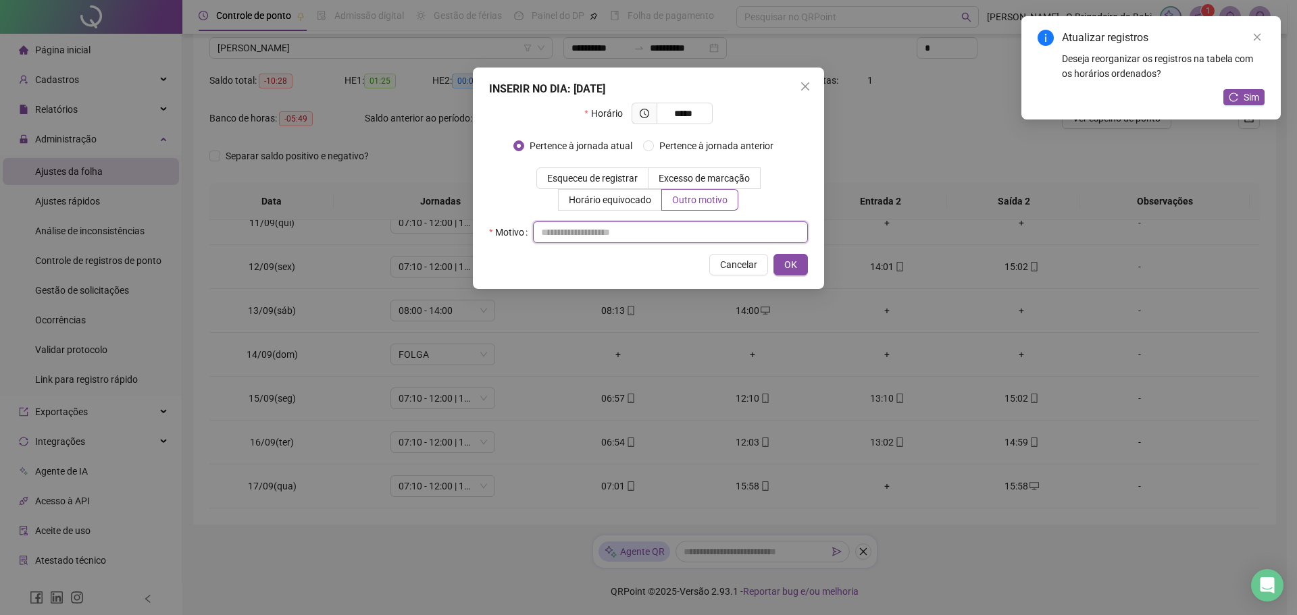
click at [642, 230] on input "text" at bounding box center [670, 233] width 275 height 22
type input "*"
type input "**********"
click at [792, 261] on span "OK" at bounding box center [790, 264] width 13 height 15
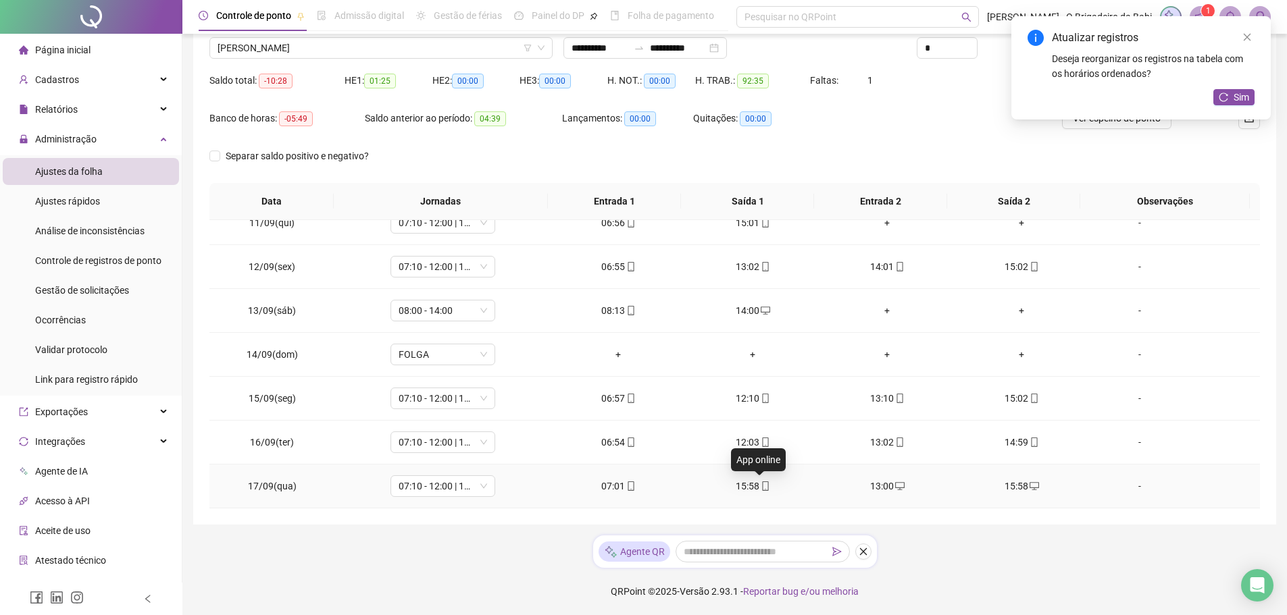
click at [761, 485] on icon "mobile" at bounding box center [765, 486] width 9 height 9
type input "**********"
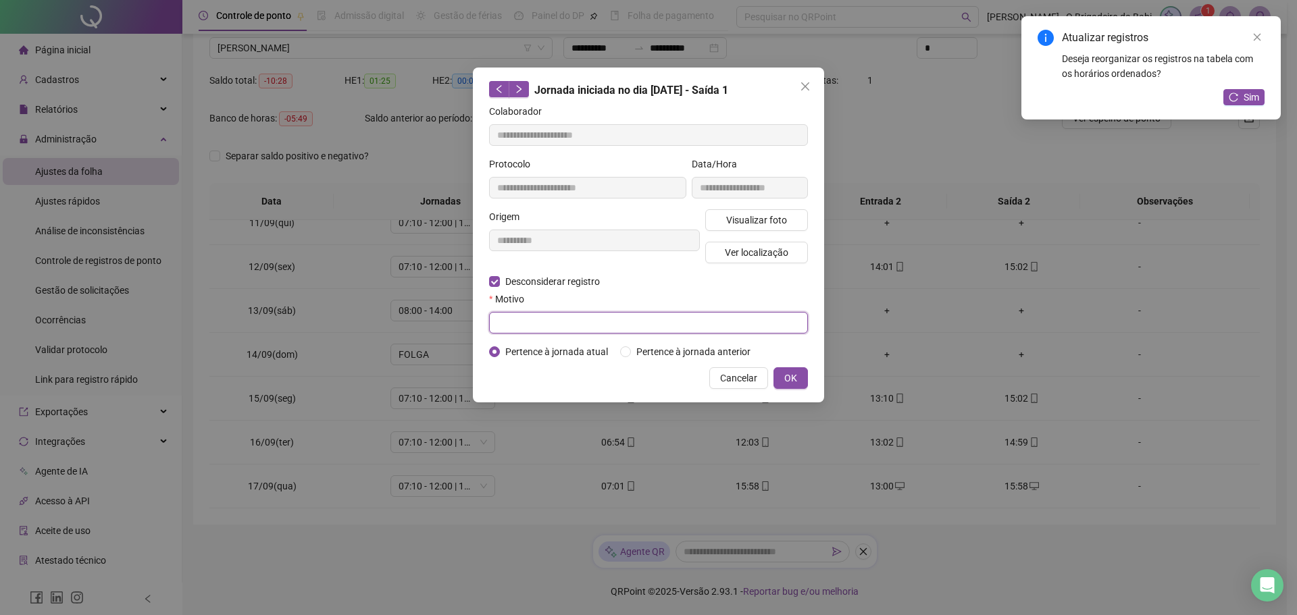
click at [672, 318] on input "text" at bounding box center [648, 323] width 319 height 22
type input "*"
click at [788, 382] on span "OK" at bounding box center [790, 378] width 13 height 15
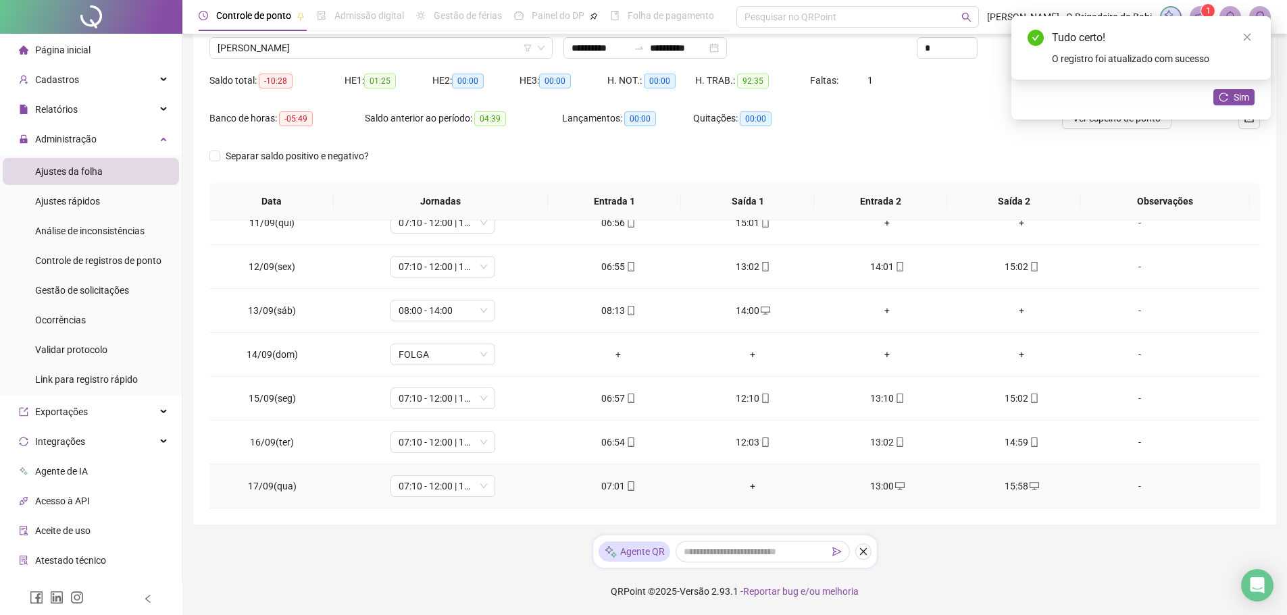
click at [747, 484] on div "+" at bounding box center [752, 486] width 113 height 15
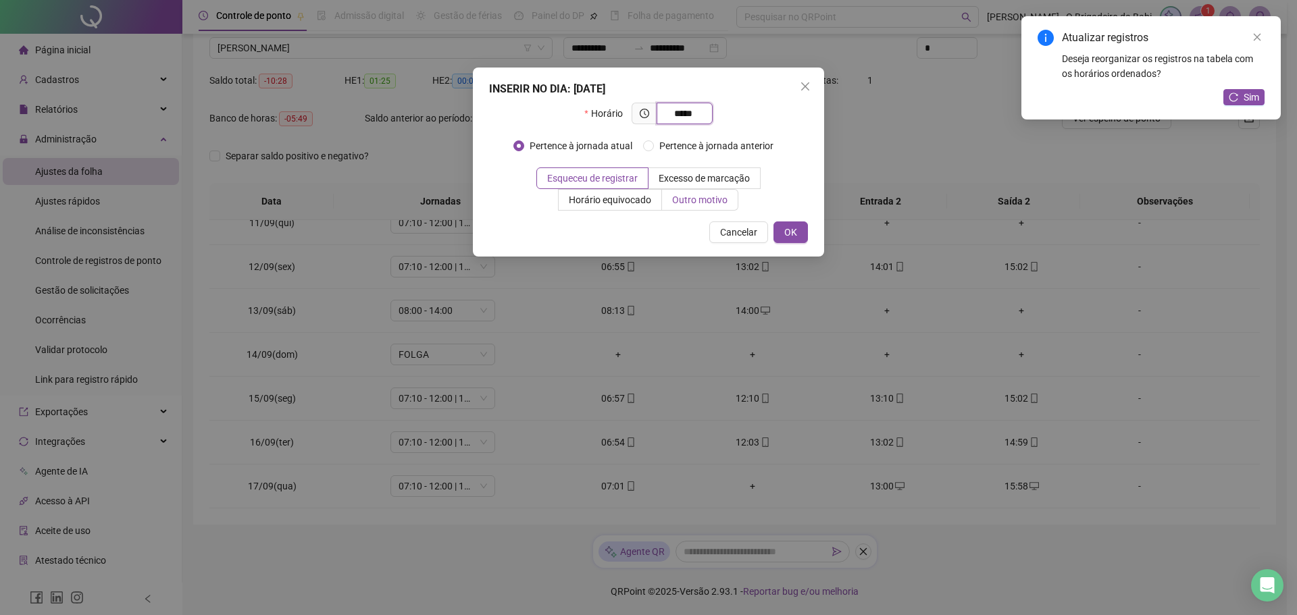
type input "*****"
click at [704, 195] on span "Outro motivo" at bounding box center [699, 200] width 55 height 11
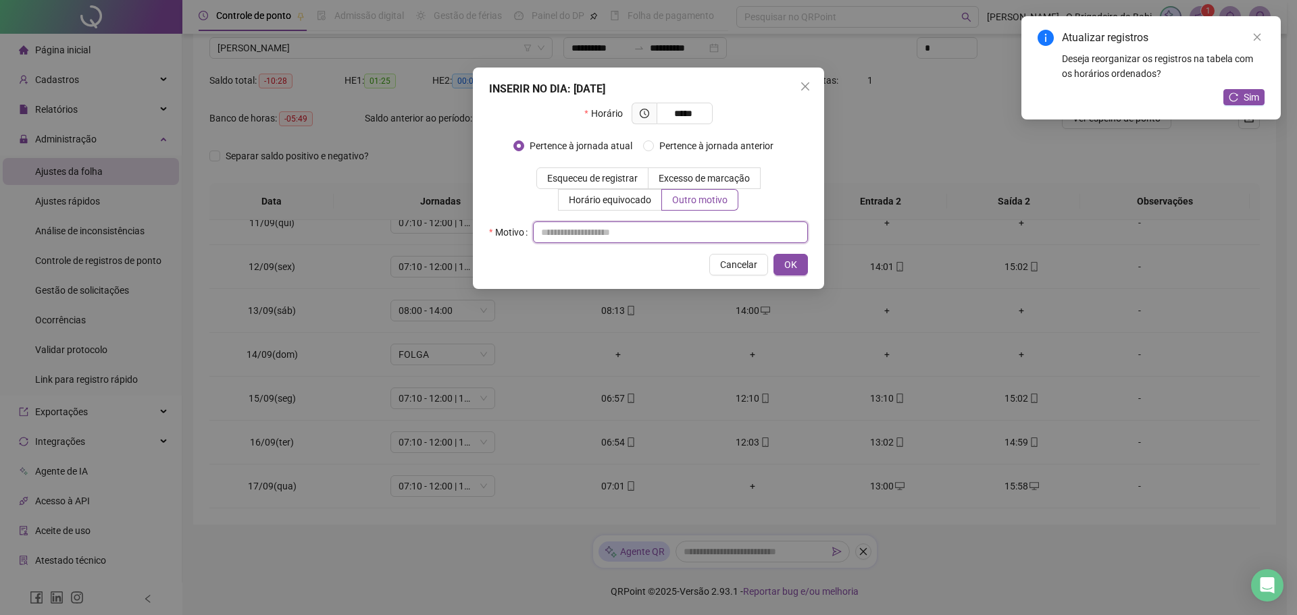
click at [671, 230] on input "text" at bounding box center [670, 233] width 275 height 22
type input "*"
click at [794, 261] on span "OK" at bounding box center [790, 264] width 13 height 15
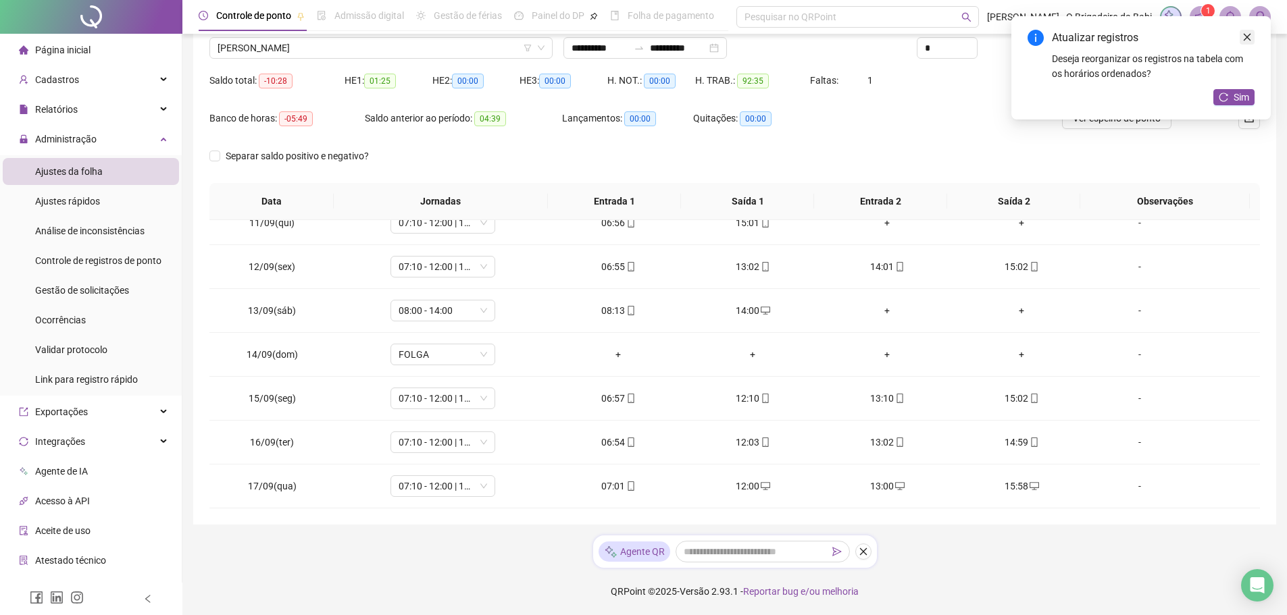
click at [1246, 39] on icon "close" at bounding box center [1246, 36] width 9 height 9
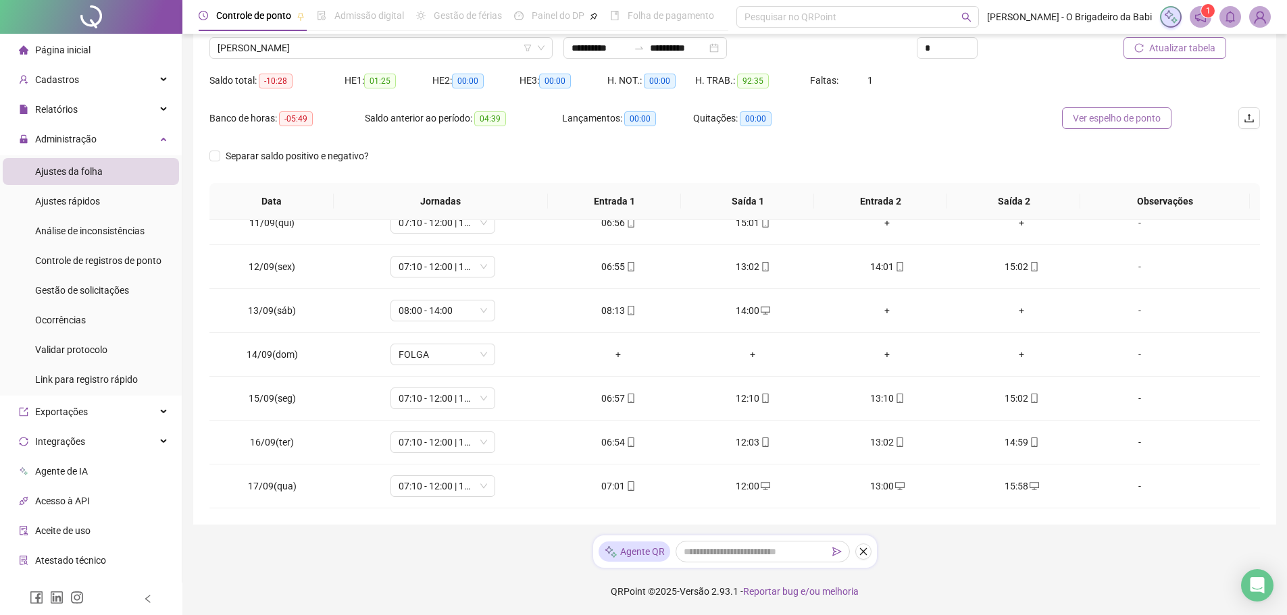
click at [1117, 115] on span "Ver espelho de ponto" at bounding box center [1117, 118] width 88 height 15
